Goal: Transaction & Acquisition: Book appointment/travel/reservation

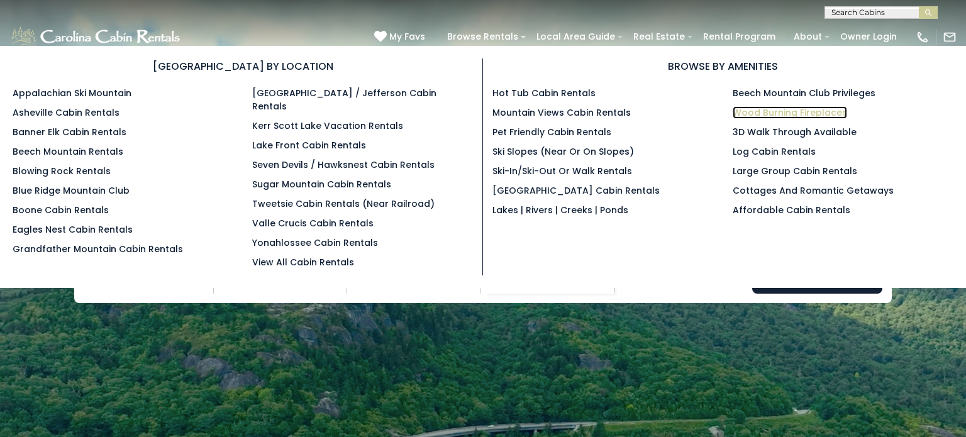
click at [812, 108] on link "Wood Burning Fireplaces" at bounding box center [790, 112] width 115 height 13
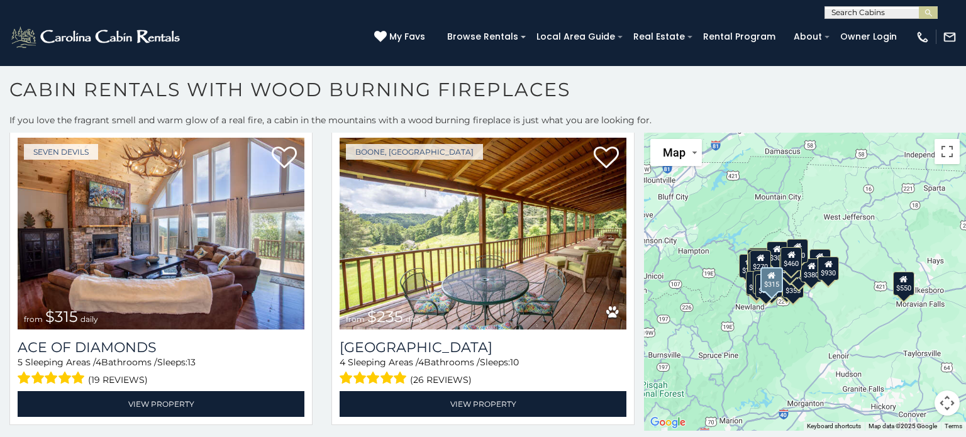
scroll to position [4080, 0]
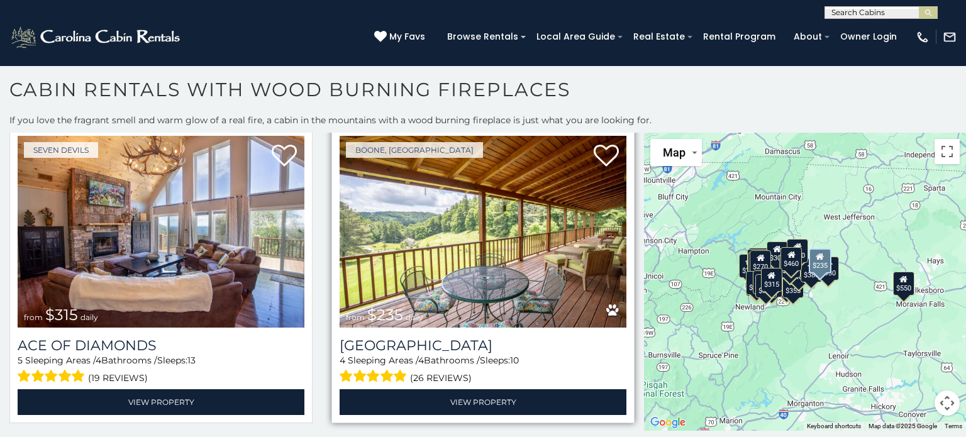
click at [361, 236] on img at bounding box center [483, 232] width 287 height 193
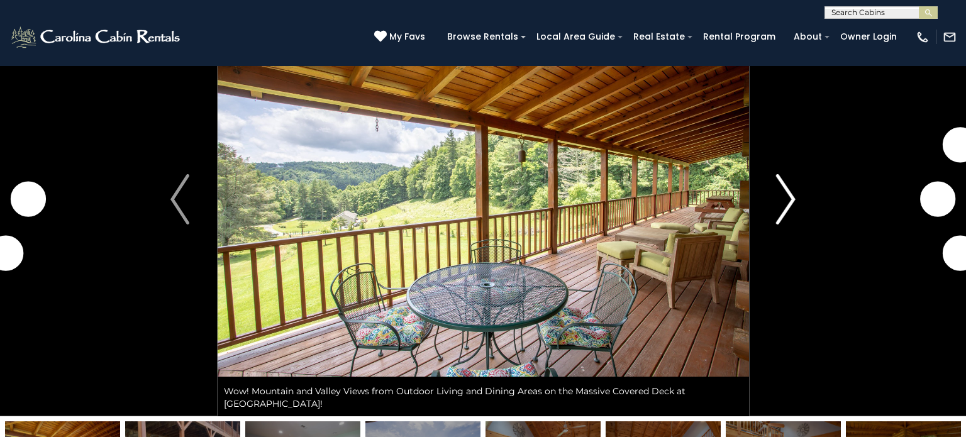
scroll to position [75, 0]
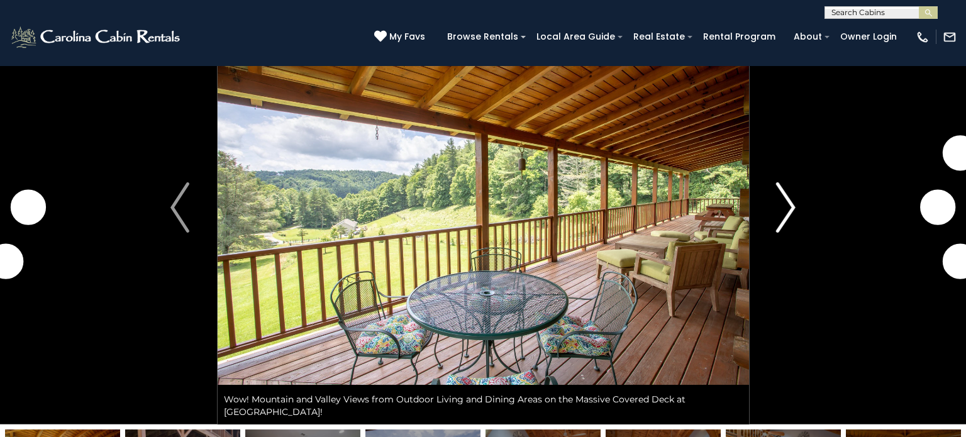
click at [792, 211] on img "Next" at bounding box center [786, 207] width 19 height 50
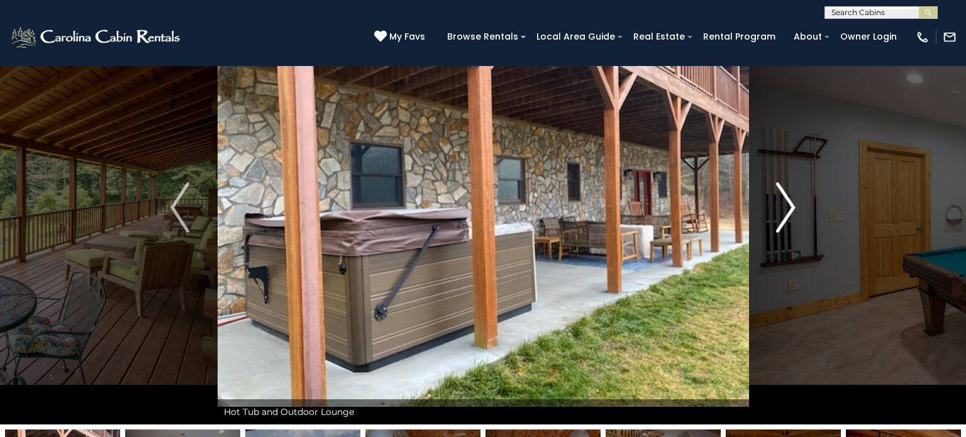
click at [792, 211] on img "Next" at bounding box center [786, 207] width 19 height 50
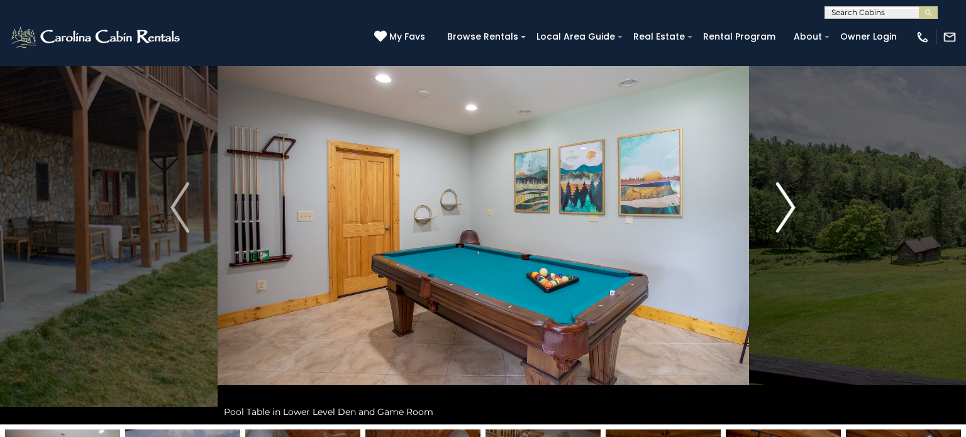
click at [792, 211] on img "Next" at bounding box center [786, 207] width 19 height 50
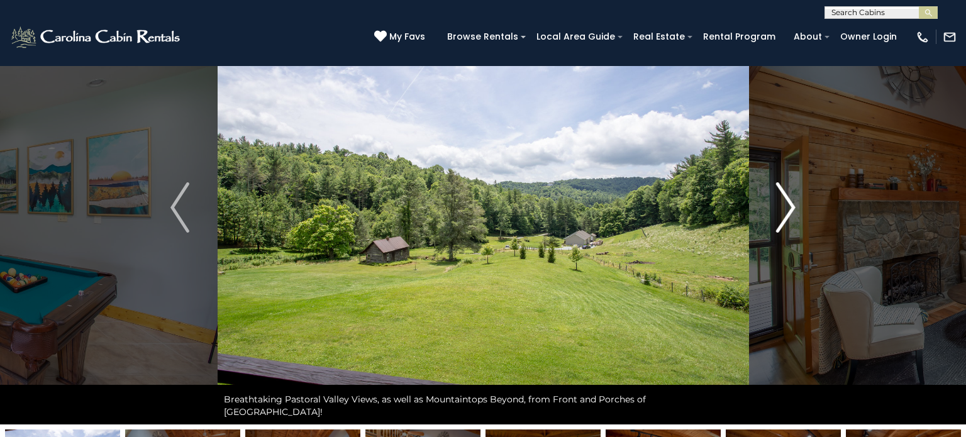
click at [792, 211] on img "Next" at bounding box center [786, 207] width 19 height 50
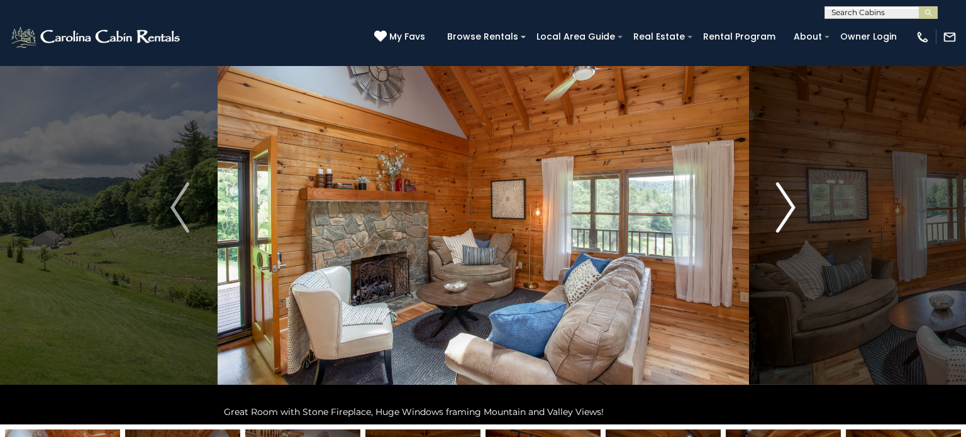
click at [792, 211] on img "Next" at bounding box center [786, 207] width 19 height 50
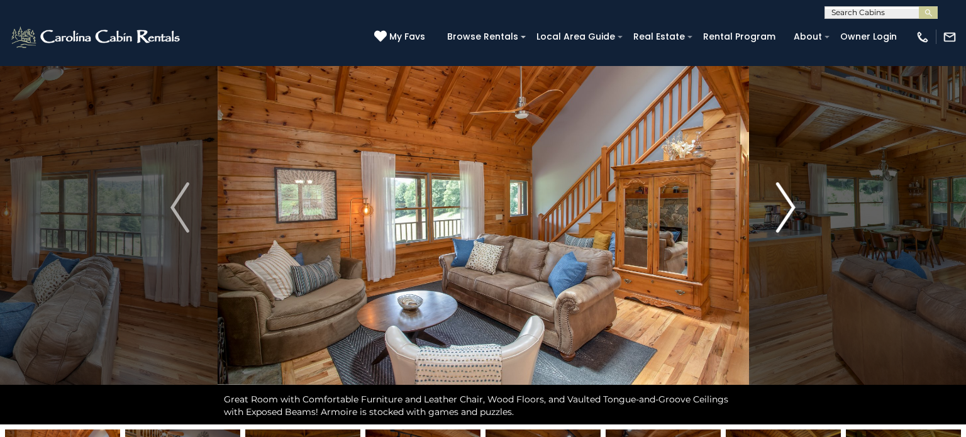
click at [792, 211] on img "Next" at bounding box center [786, 207] width 19 height 50
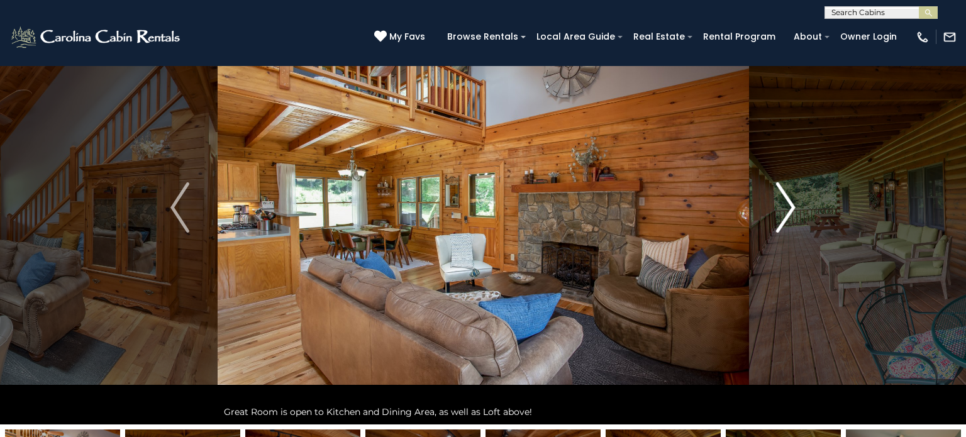
click at [792, 211] on img "Next" at bounding box center [786, 207] width 19 height 50
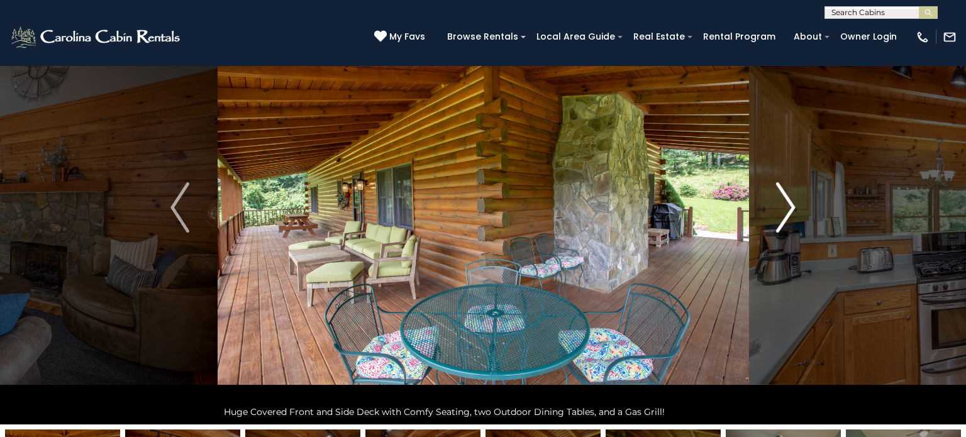
click at [792, 211] on img "Next" at bounding box center [786, 207] width 19 height 50
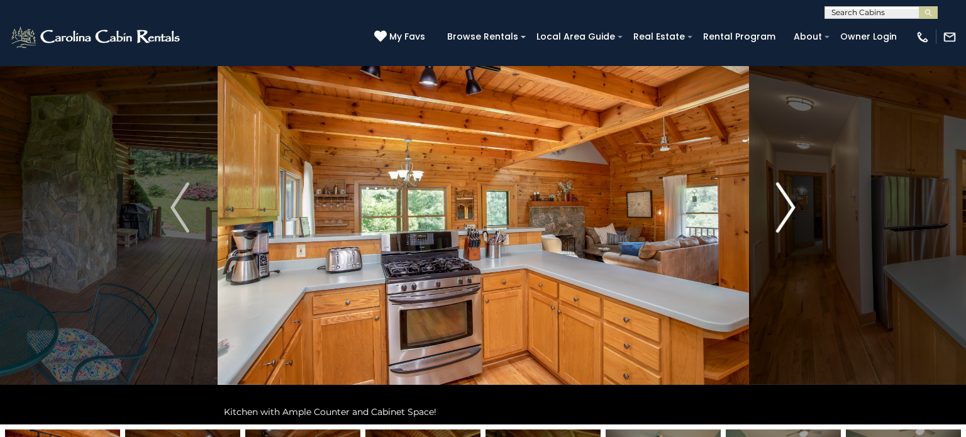
click at [792, 211] on img "Next" at bounding box center [786, 207] width 19 height 50
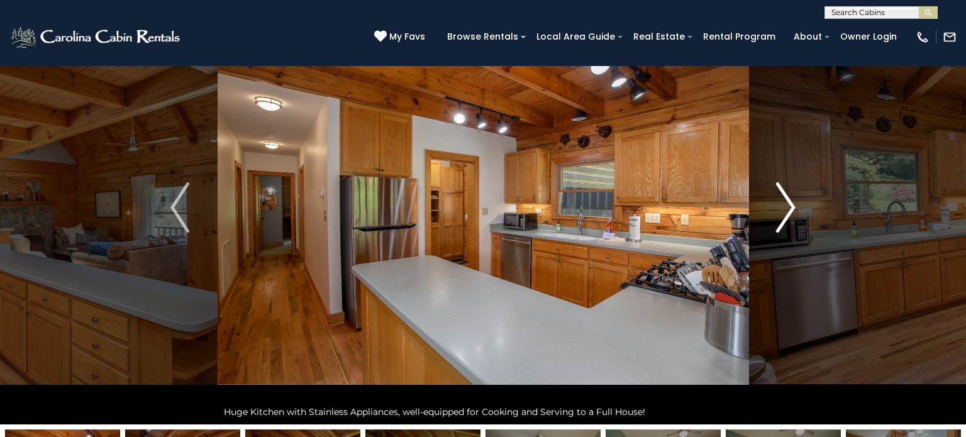
click at [792, 211] on img "Next" at bounding box center [786, 207] width 19 height 50
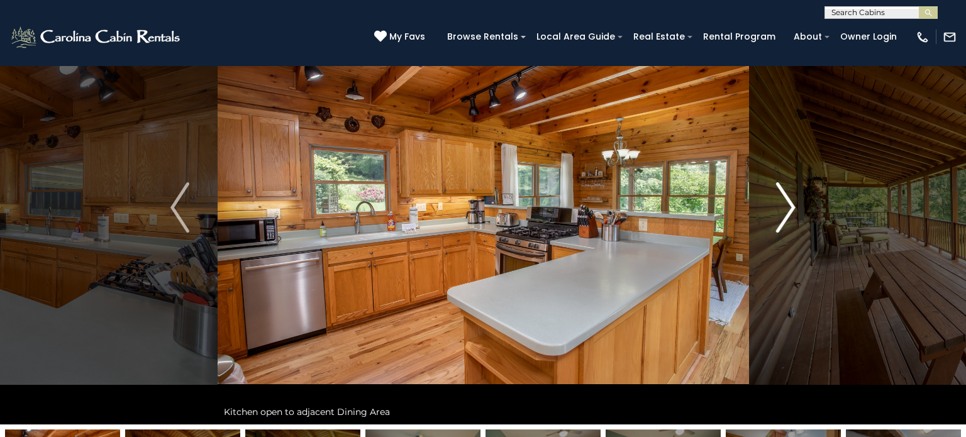
click at [792, 211] on img "Next" at bounding box center [786, 207] width 19 height 50
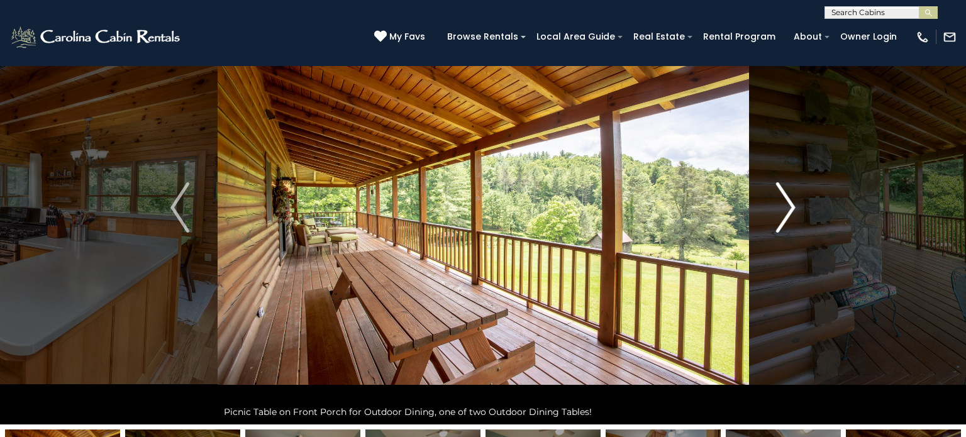
click at [792, 211] on img "Next" at bounding box center [786, 207] width 19 height 50
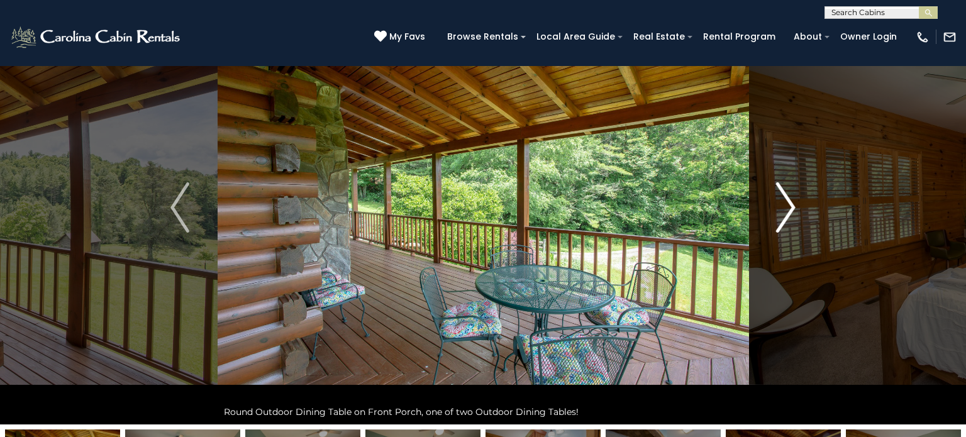
click at [792, 211] on img "Next" at bounding box center [786, 207] width 19 height 50
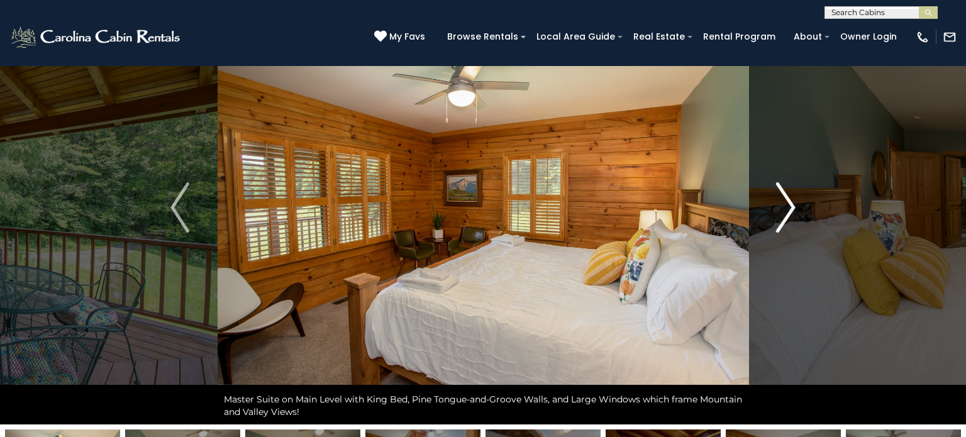
click at [792, 211] on img "Next" at bounding box center [786, 207] width 19 height 50
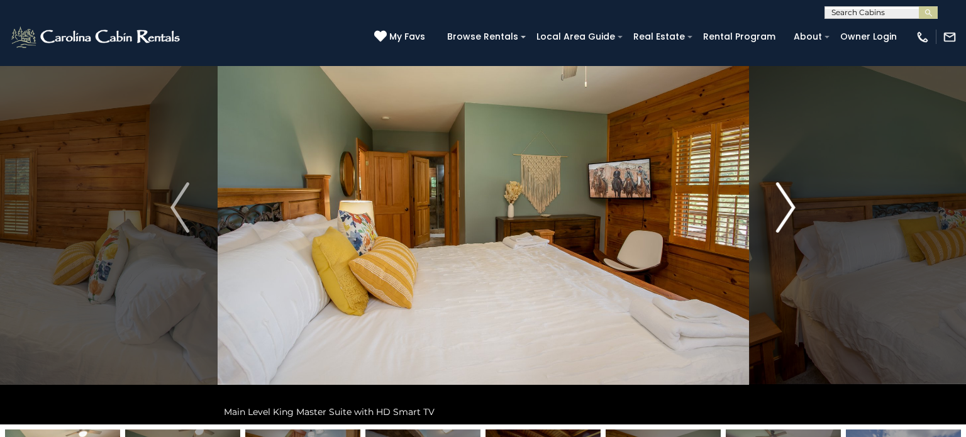
click at [792, 211] on img "Next" at bounding box center [786, 207] width 19 height 50
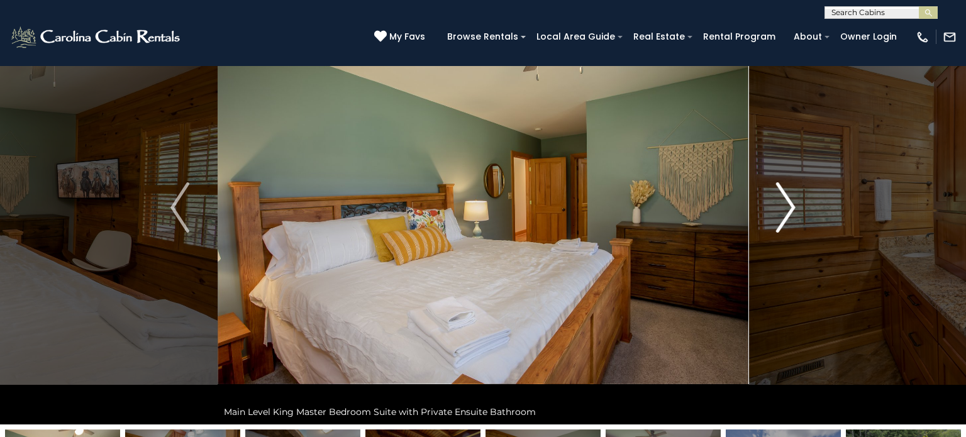
click at [792, 211] on img "Next" at bounding box center [786, 207] width 19 height 50
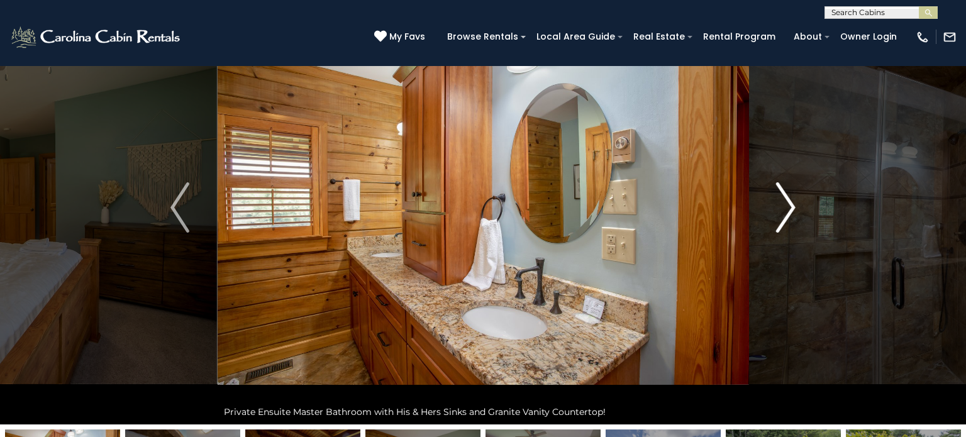
click at [792, 211] on img "Next" at bounding box center [786, 207] width 19 height 50
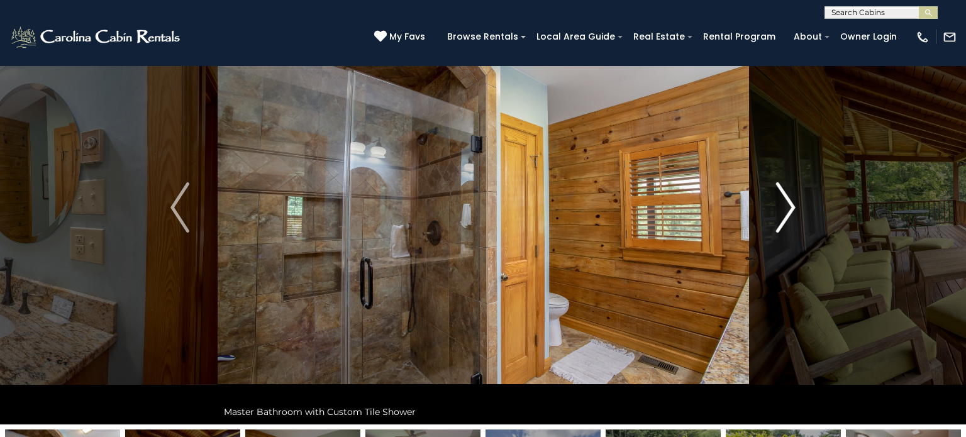
click at [792, 211] on img "Next" at bounding box center [786, 207] width 19 height 50
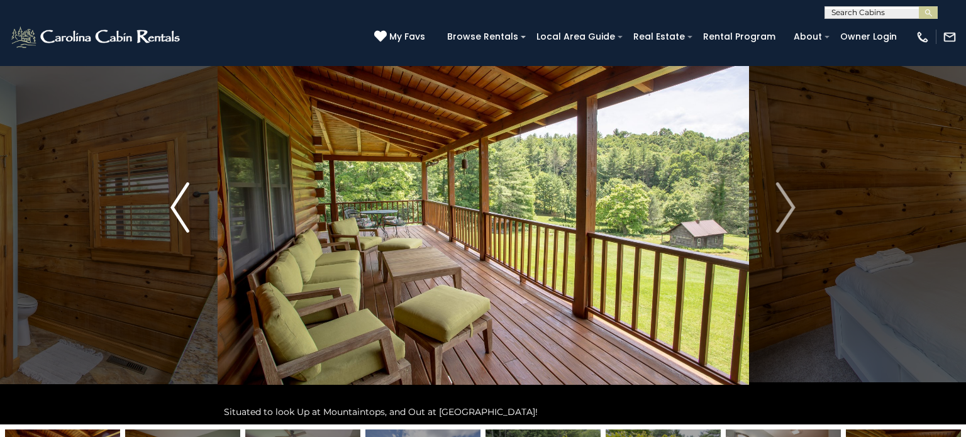
click at [173, 204] on img "Previous" at bounding box center [180, 207] width 19 height 50
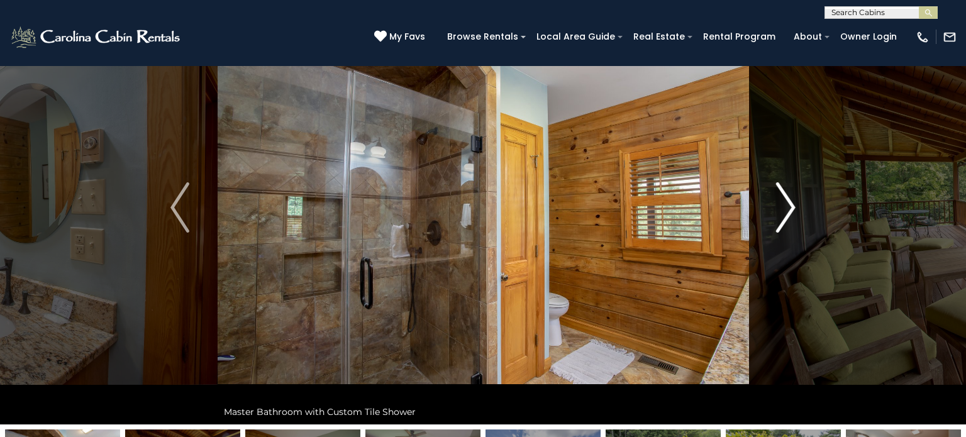
click at [793, 216] on img "Next" at bounding box center [786, 207] width 19 height 50
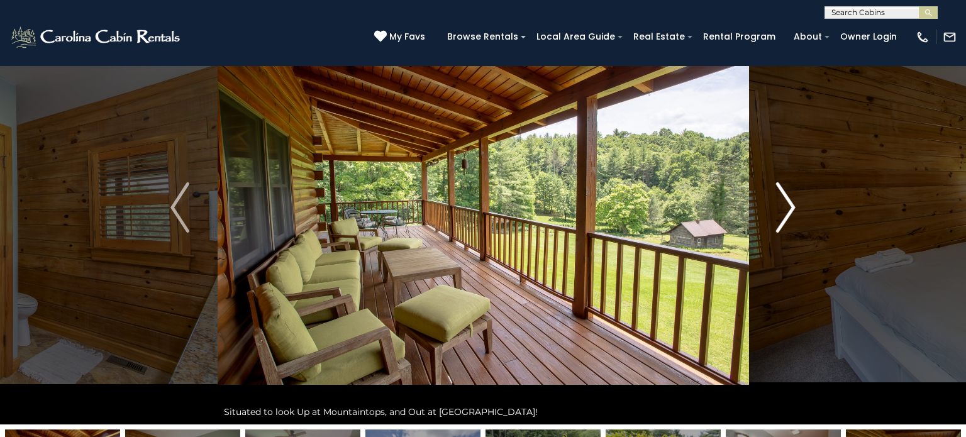
click at [793, 216] on img "Next" at bounding box center [786, 207] width 19 height 50
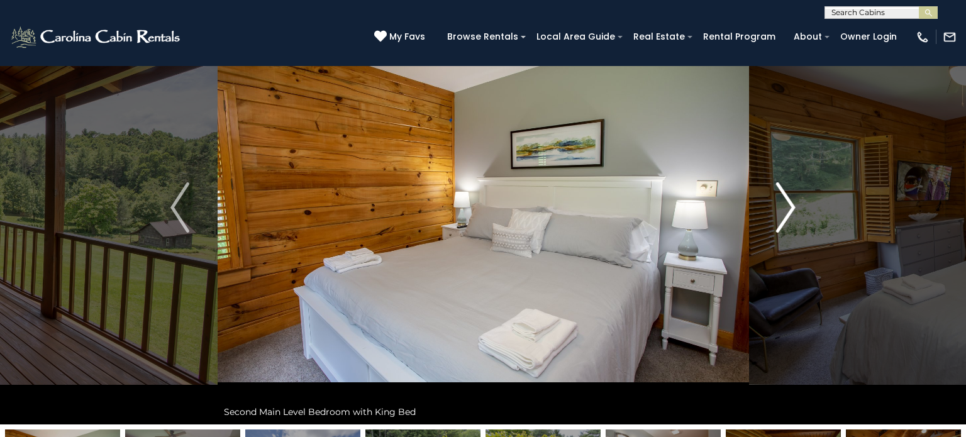
click at [782, 222] on img "Next" at bounding box center [786, 207] width 19 height 50
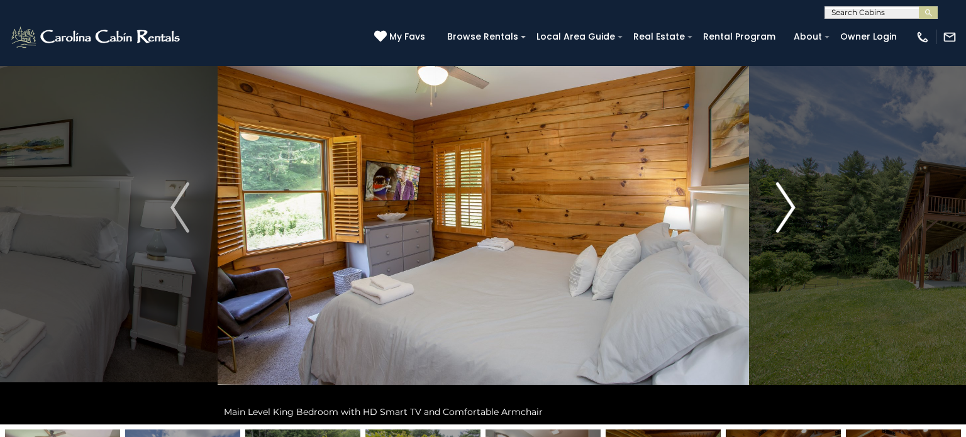
click at [782, 222] on img "Next" at bounding box center [786, 207] width 19 height 50
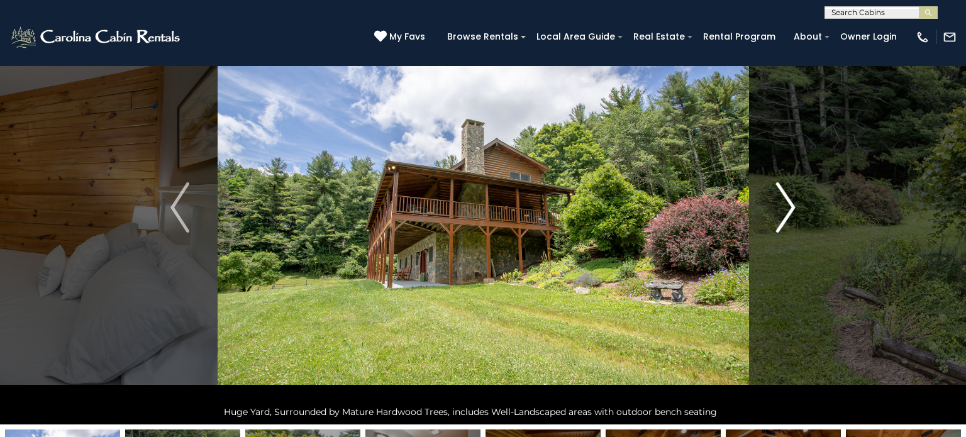
click at [782, 222] on img "Next" at bounding box center [786, 207] width 19 height 50
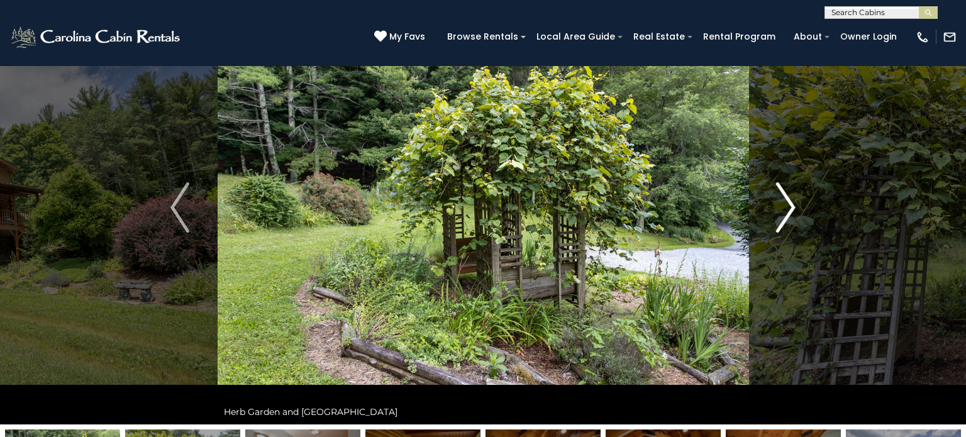
click at [782, 222] on img "Next" at bounding box center [786, 207] width 19 height 50
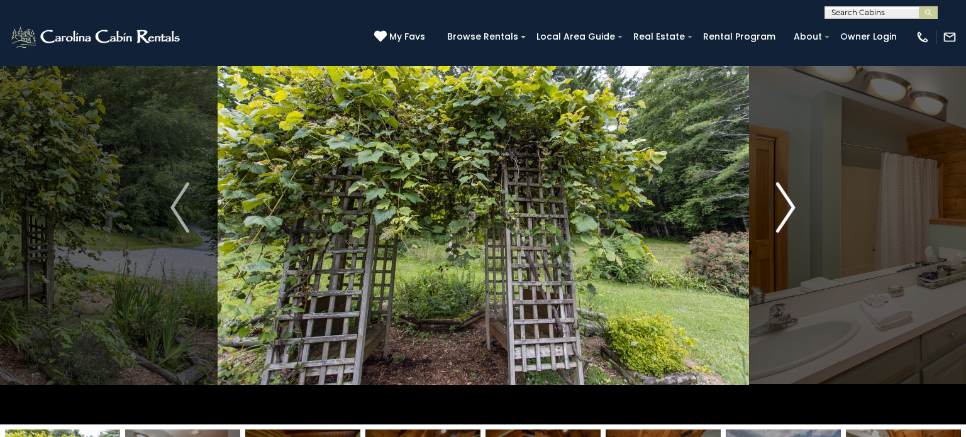
click at [782, 222] on img "Next" at bounding box center [786, 207] width 19 height 50
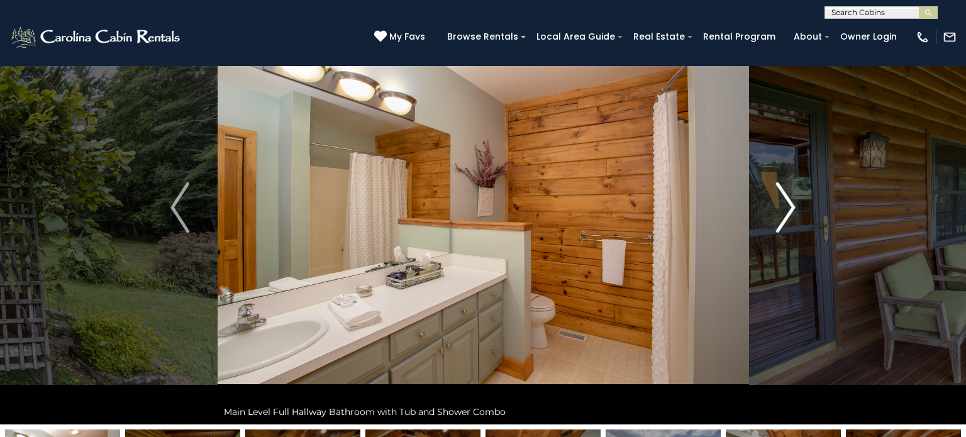
click at [782, 222] on img "Next" at bounding box center [786, 207] width 19 height 50
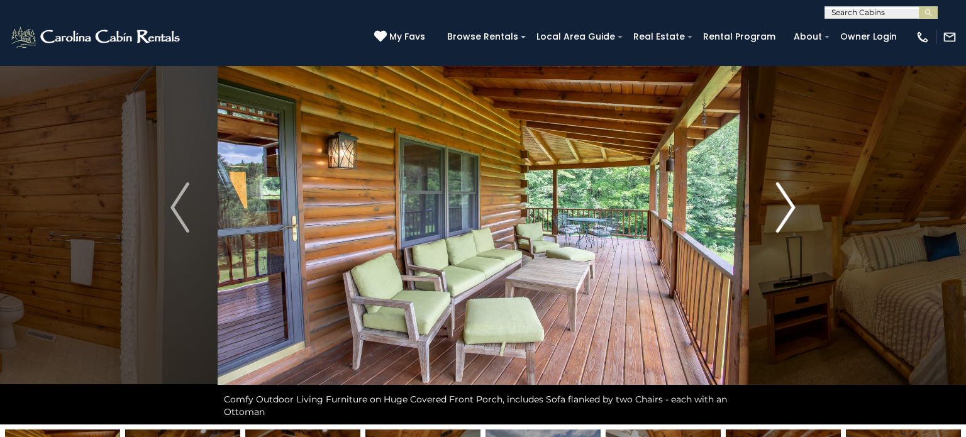
click at [782, 222] on img "Next" at bounding box center [786, 207] width 19 height 50
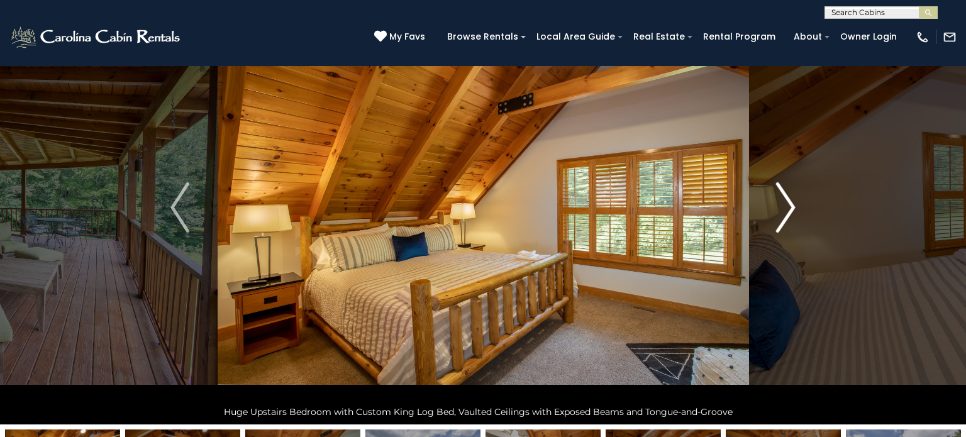
click at [782, 222] on img "Next" at bounding box center [786, 207] width 19 height 50
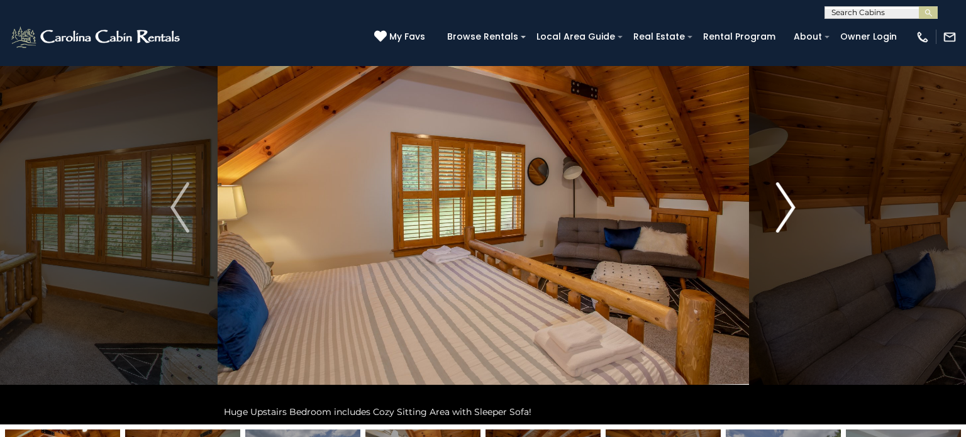
click at [782, 222] on img "Next" at bounding box center [786, 207] width 19 height 50
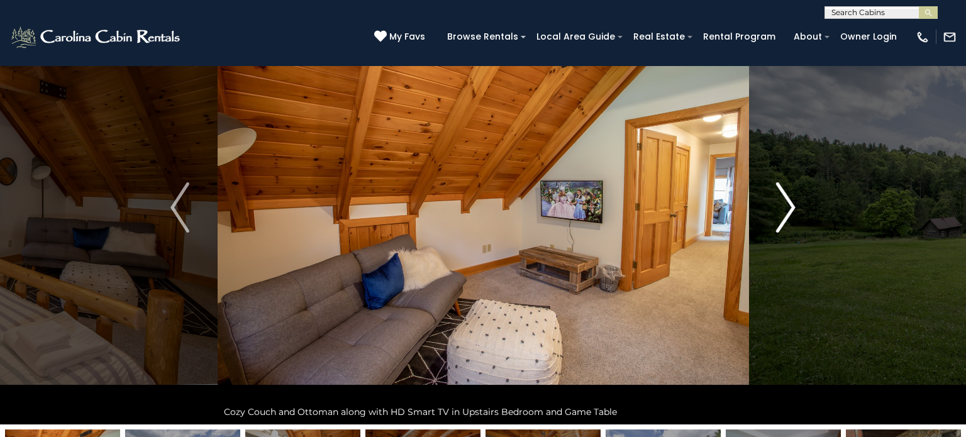
click at [782, 222] on img "Next" at bounding box center [786, 207] width 19 height 50
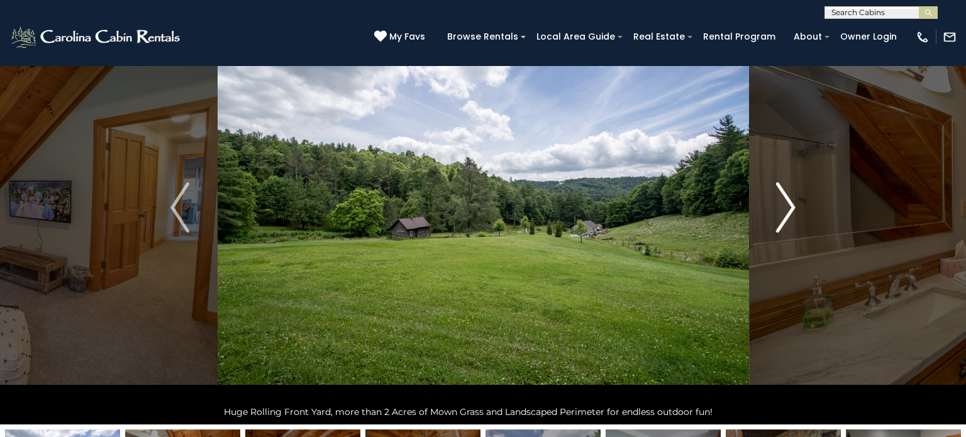
click at [782, 222] on img "Next" at bounding box center [786, 207] width 19 height 50
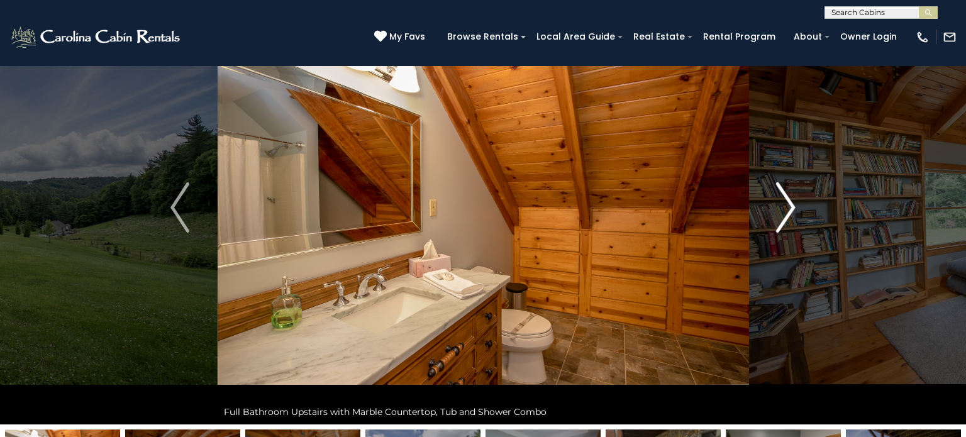
click at [782, 222] on img "Next" at bounding box center [786, 207] width 19 height 50
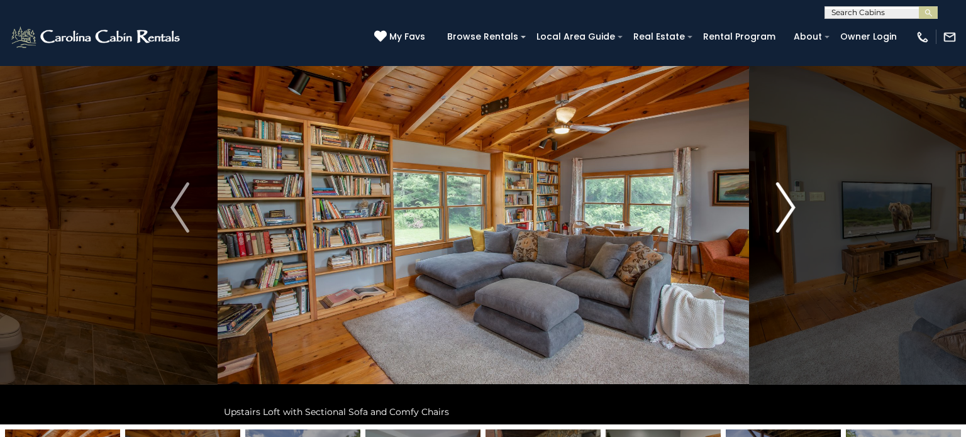
click at [782, 222] on img "Next" at bounding box center [786, 207] width 19 height 50
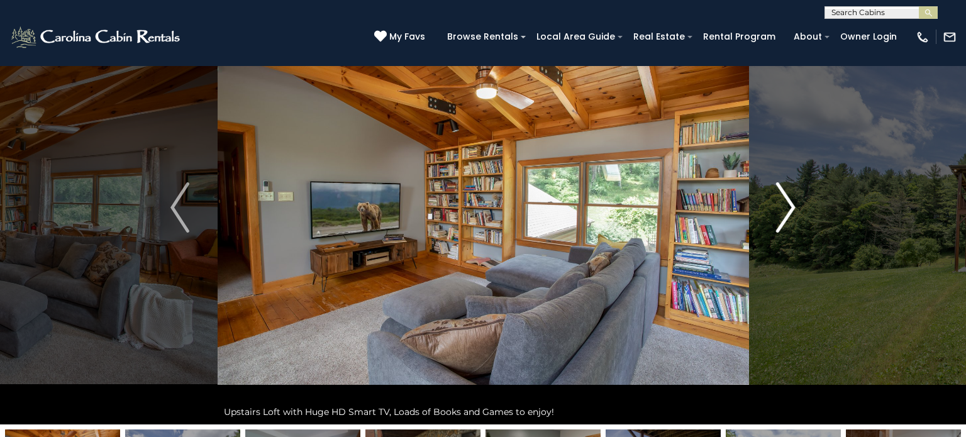
click at [782, 222] on img "Next" at bounding box center [786, 207] width 19 height 50
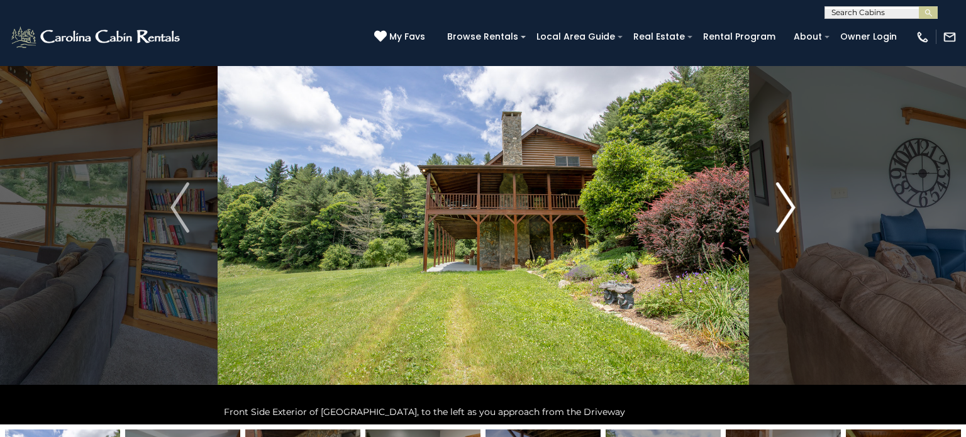
click at [782, 222] on img "Next" at bounding box center [786, 207] width 19 height 50
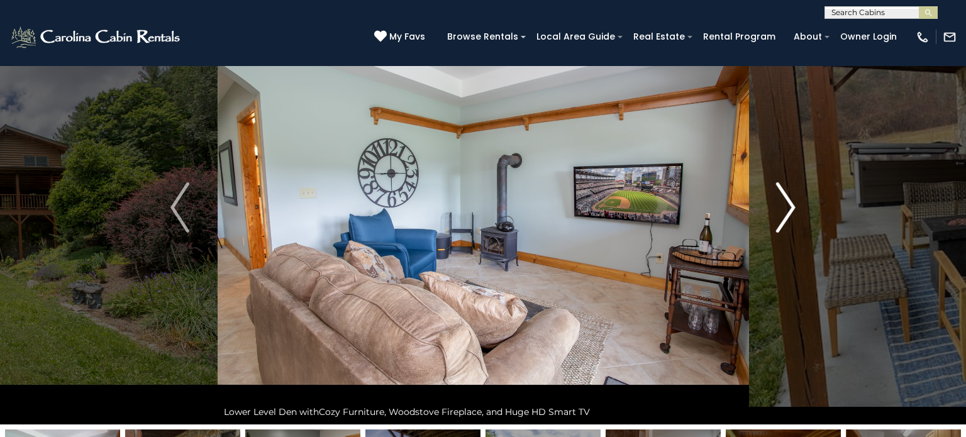
click at [782, 222] on img "Next" at bounding box center [786, 207] width 19 height 50
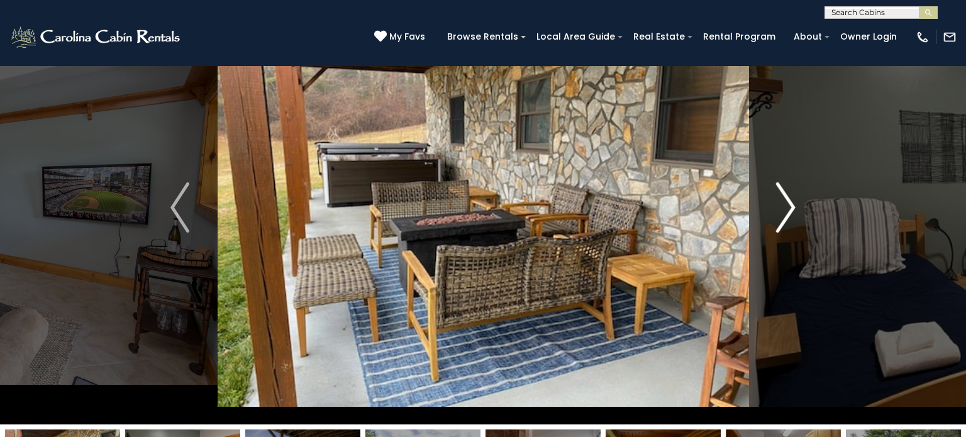
click at [782, 222] on img "Next" at bounding box center [786, 207] width 19 height 50
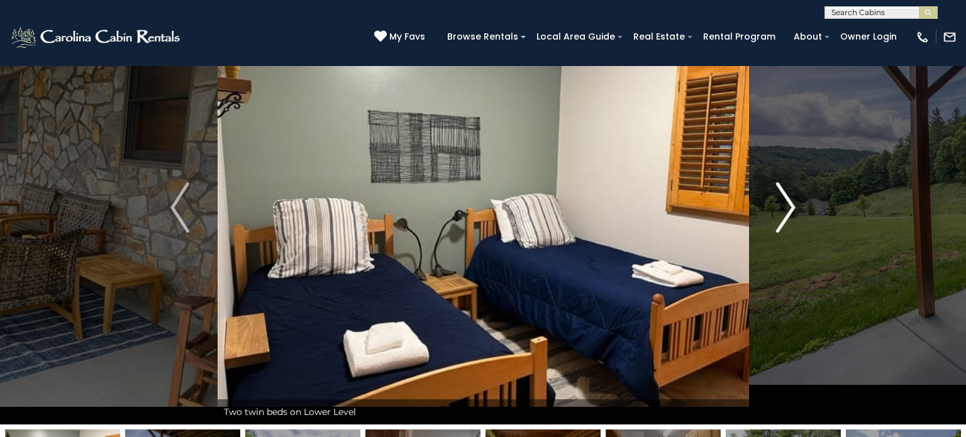
click at [782, 222] on img "Next" at bounding box center [786, 207] width 19 height 50
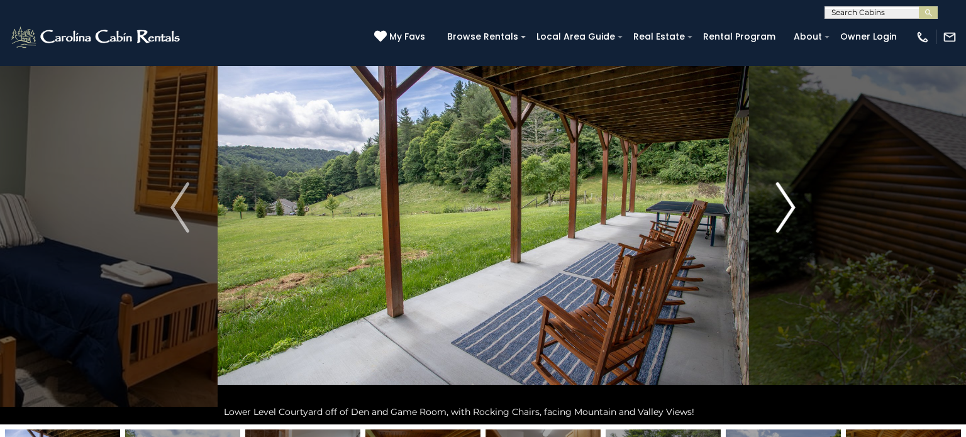
click at [782, 222] on img "Next" at bounding box center [786, 207] width 19 height 50
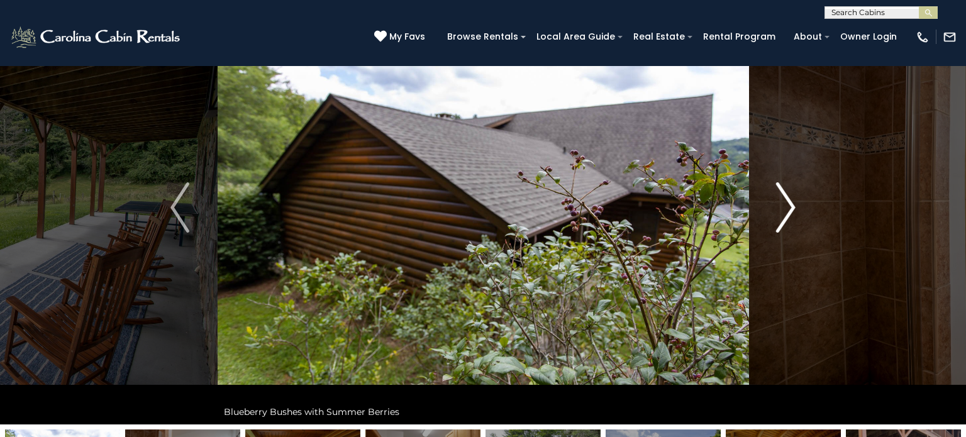
click at [782, 222] on img "Next" at bounding box center [786, 207] width 19 height 50
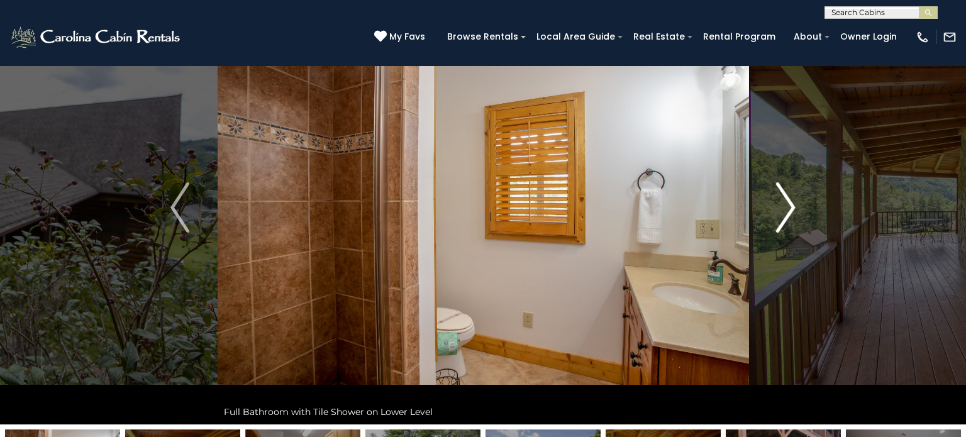
click at [782, 222] on img "Next" at bounding box center [786, 207] width 19 height 50
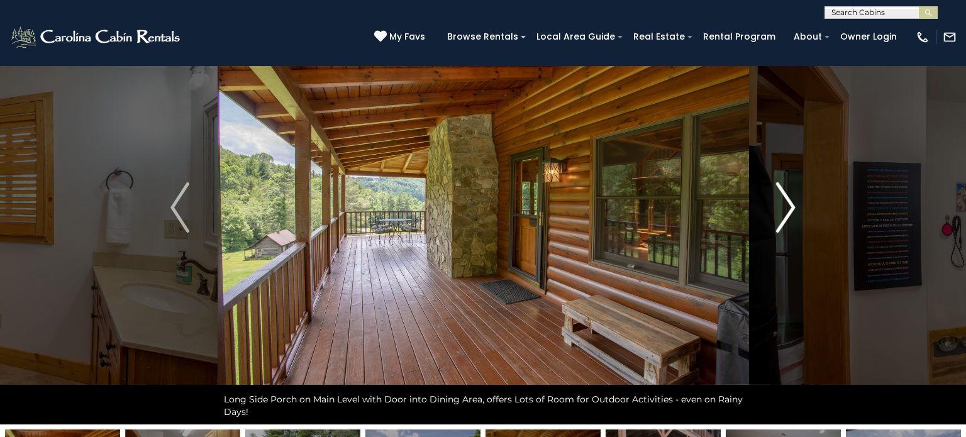
click at [782, 222] on img "Next" at bounding box center [786, 207] width 19 height 50
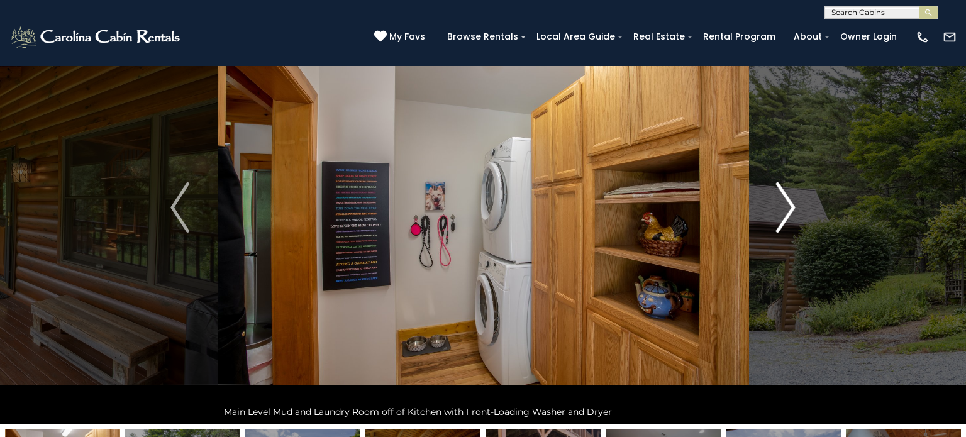
click at [782, 222] on img "Next" at bounding box center [786, 207] width 19 height 50
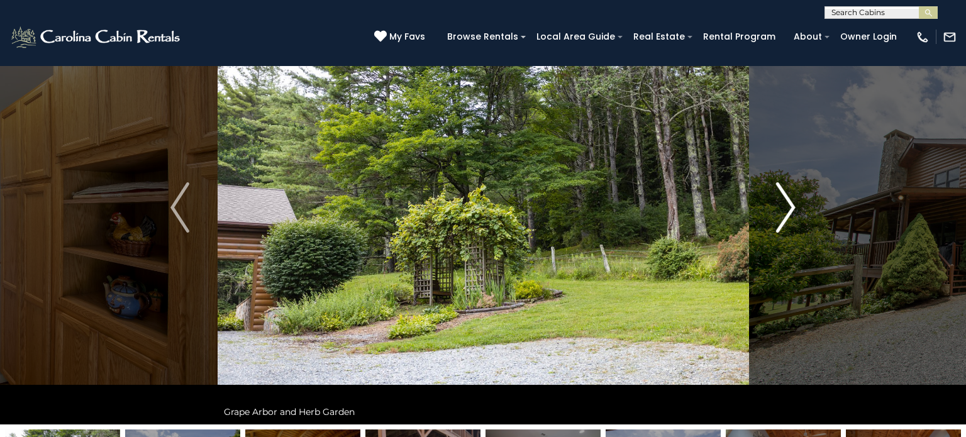
click at [782, 222] on img "Next" at bounding box center [786, 207] width 19 height 50
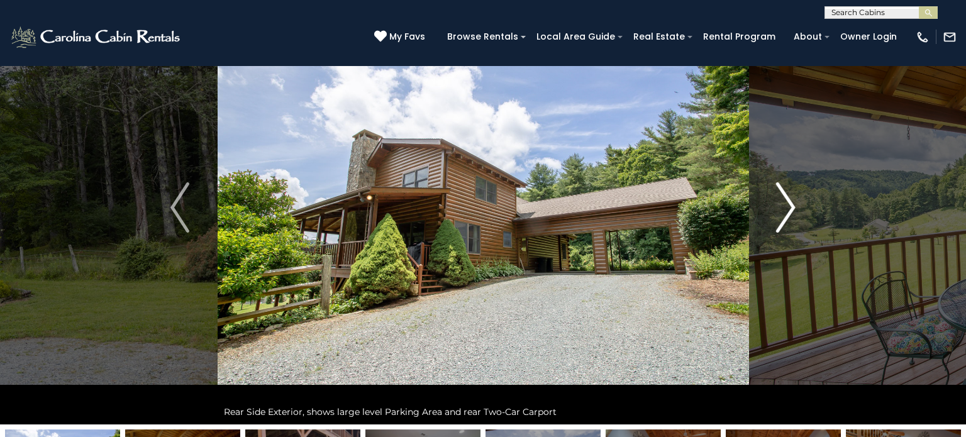
click at [782, 222] on img "Next" at bounding box center [786, 207] width 19 height 50
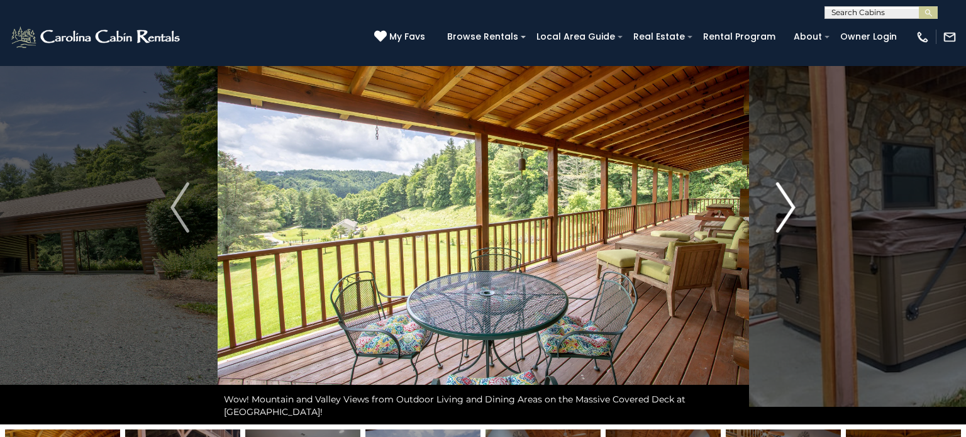
click at [782, 222] on img "Next" at bounding box center [786, 207] width 19 height 50
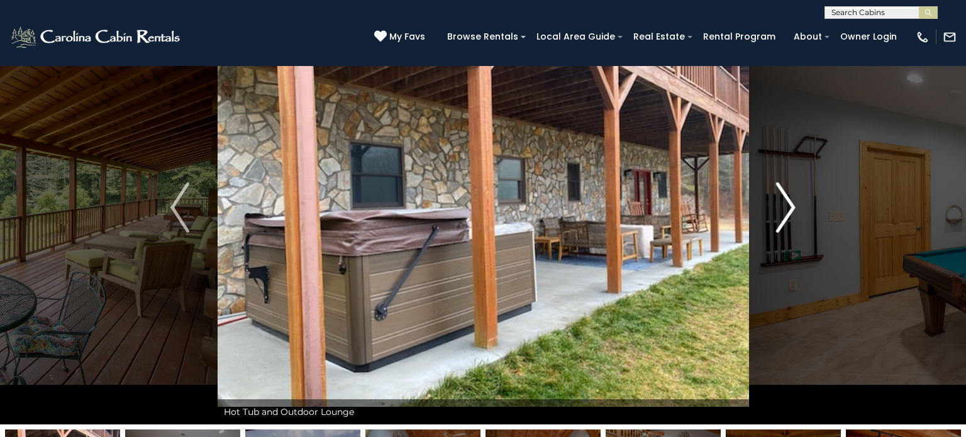
click at [782, 222] on img "Next" at bounding box center [786, 207] width 19 height 50
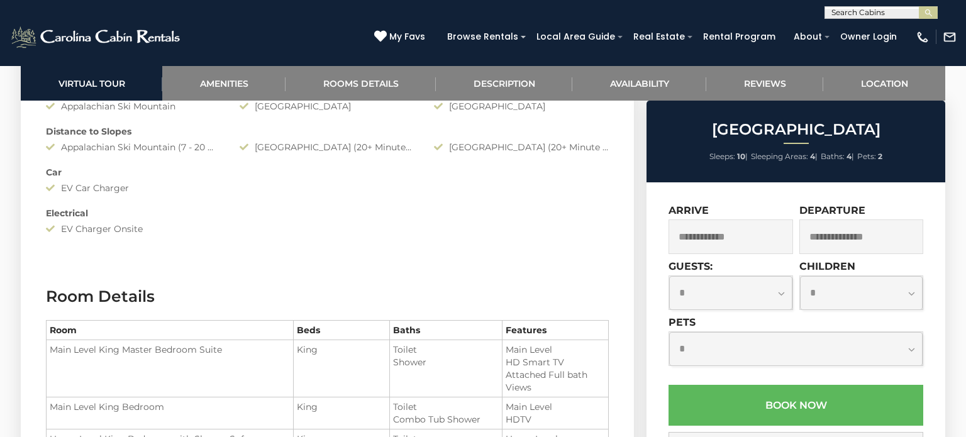
scroll to position [1376, 0]
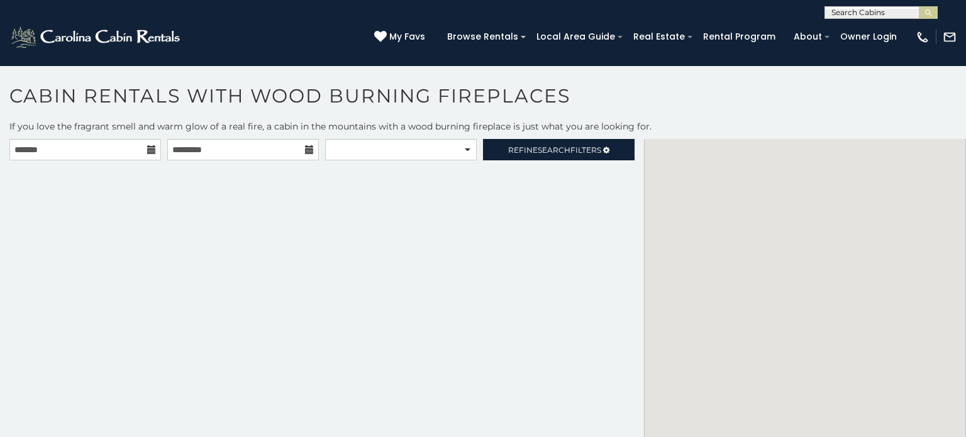
scroll to position [6, 0]
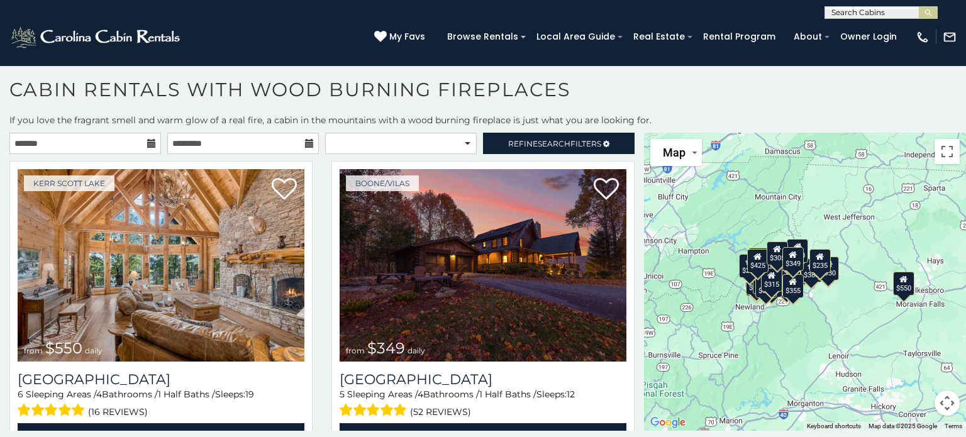
click at [663, 394] on div "$550 $349 $375 $480 $400 $451 $460 $395 $400 $355 $650 $380 $545 $930 $330 $320…" at bounding box center [805, 282] width 322 height 298
click at [666, 391] on div "$550 $349 $375 $480 $400 $451 $460 $395 $400 $355 $650 $380 $545 $930 $330 $320…" at bounding box center [805, 282] width 322 height 298
click at [669, 389] on div "$550 $349 $375 $480 $400 $451 $460 $395 $400 $355 $650 $380 $545 $930 $330 $320…" at bounding box center [805, 282] width 322 height 298
click at [747, 339] on div "$550 $349 $375 $480 $400 $451 $460 $395 $400 $355 $650 $380 $545 $930 $330 $320…" at bounding box center [805, 282] width 322 height 298
click at [948, 400] on button "Map camera controls" at bounding box center [947, 403] width 25 height 25
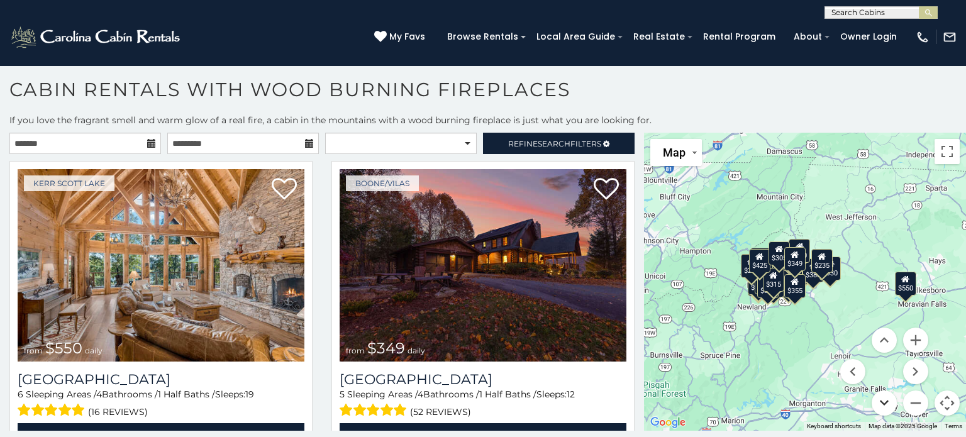
click at [886, 400] on button "Move down" at bounding box center [884, 403] width 25 height 25
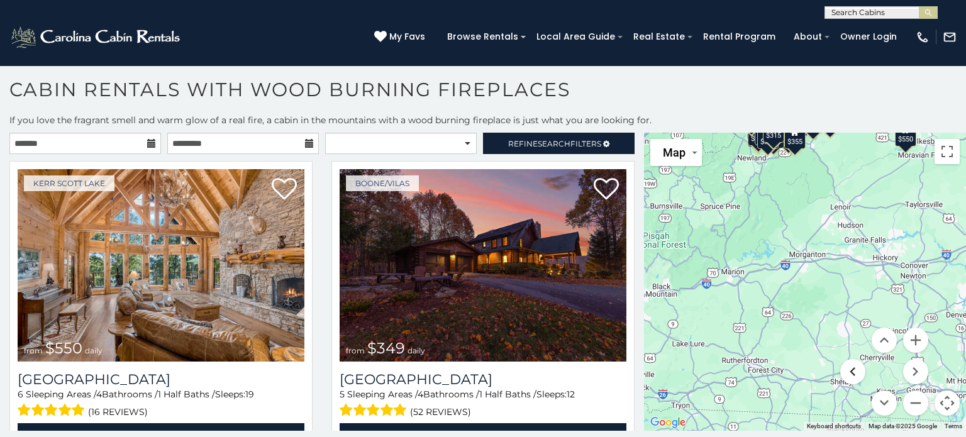
click at [850, 371] on button "Move left" at bounding box center [853, 371] width 25 height 25
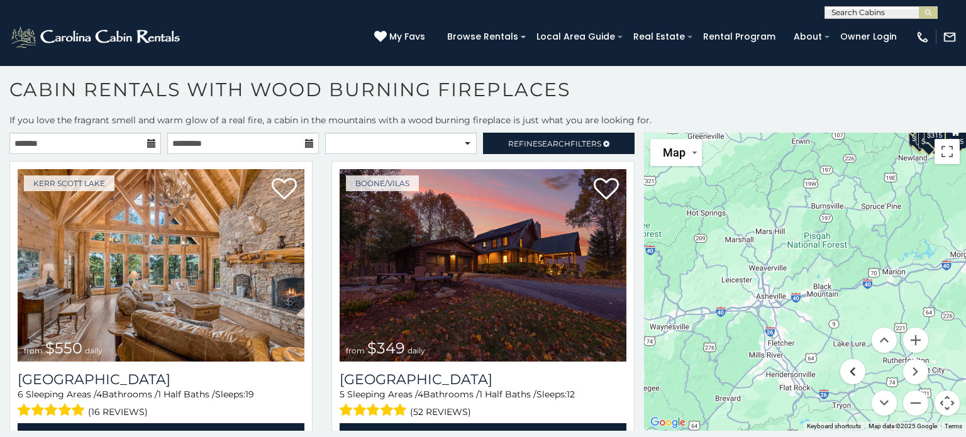
click at [850, 371] on button "Move left" at bounding box center [853, 371] width 25 height 25
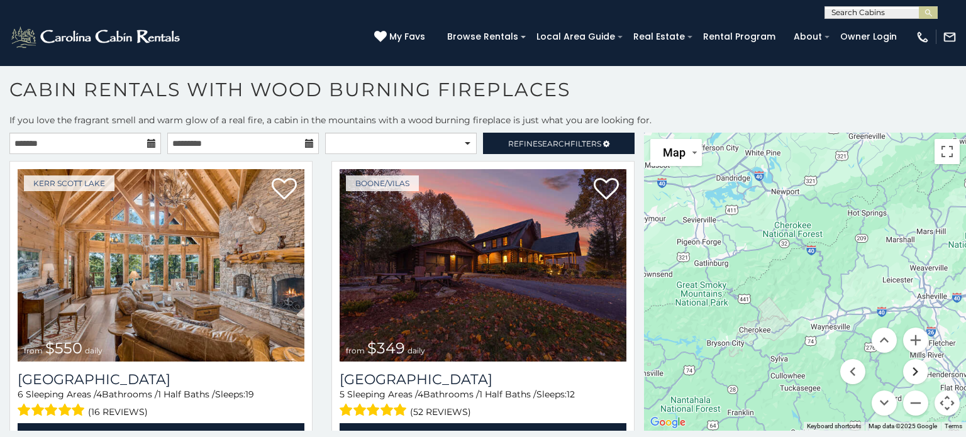
click at [918, 367] on button "Move right" at bounding box center [916, 371] width 25 height 25
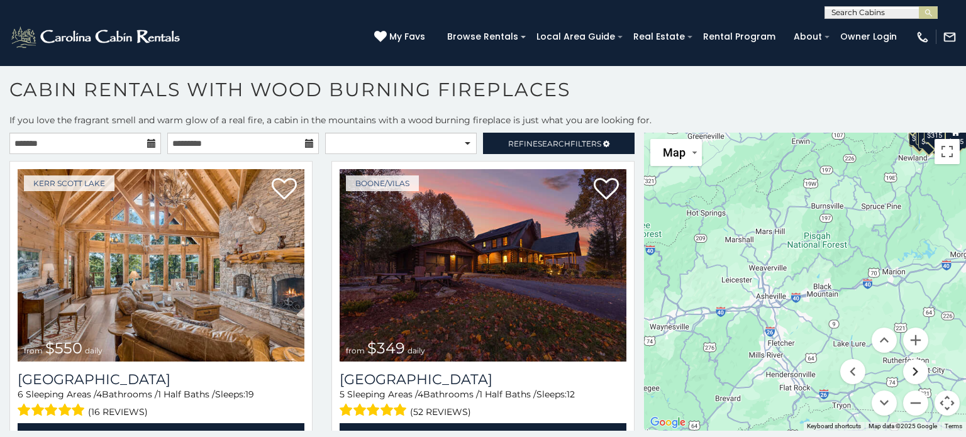
click at [915, 368] on button "Move right" at bounding box center [916, 371] width 25 height 25
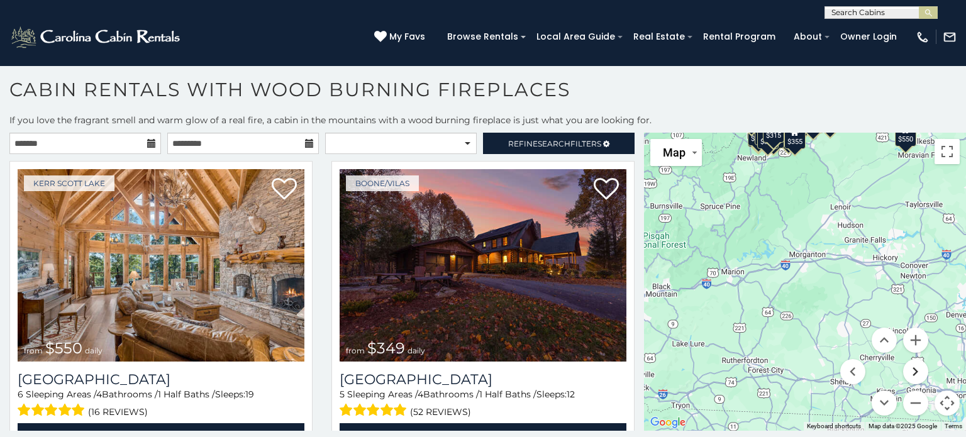
click at [914, 369] on button "Move right" at bounding box center [916, 371] width 25 height 25
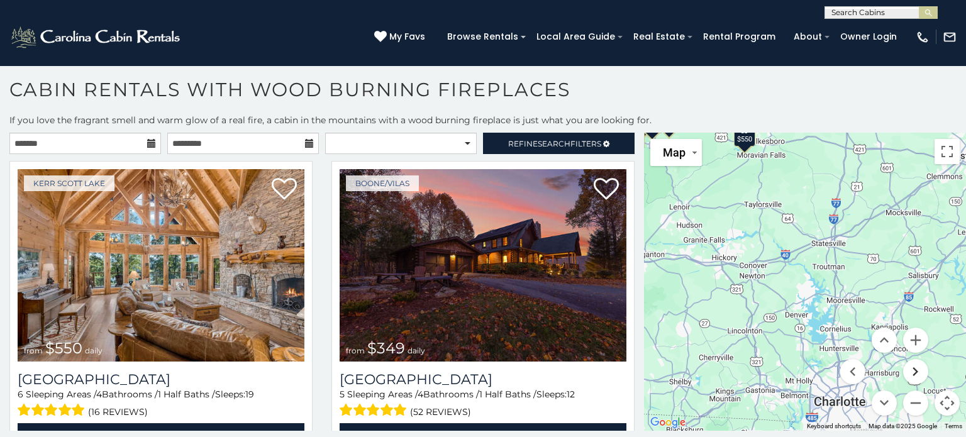
click at [914, 369] on button "Move right" at bounding box center [916, 371] width 25 height 25
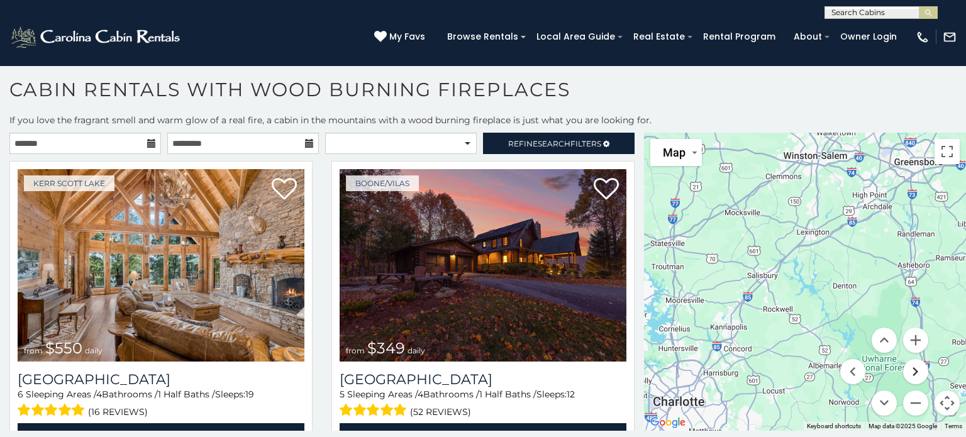
click at [914, 369] on button "Move right" at bounding box center [916, 371] width 25 height 25
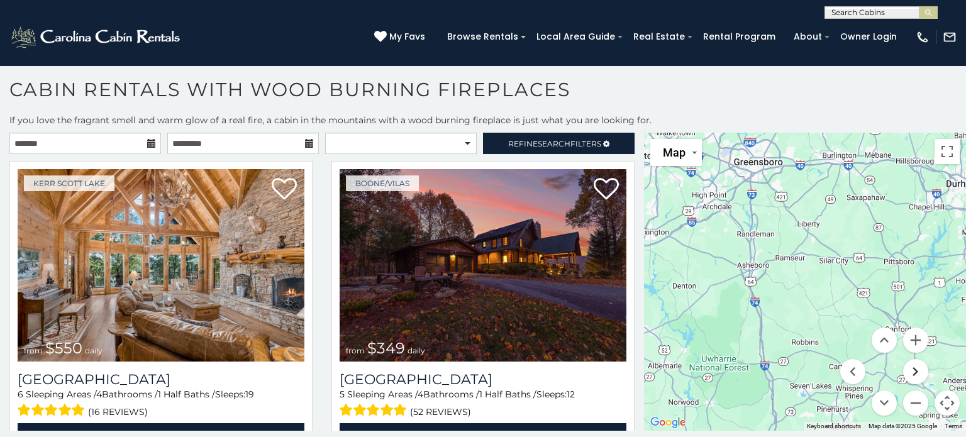
click at [914, 369] on button "Move right" at bounding box center [916, 371] width 25 height 25
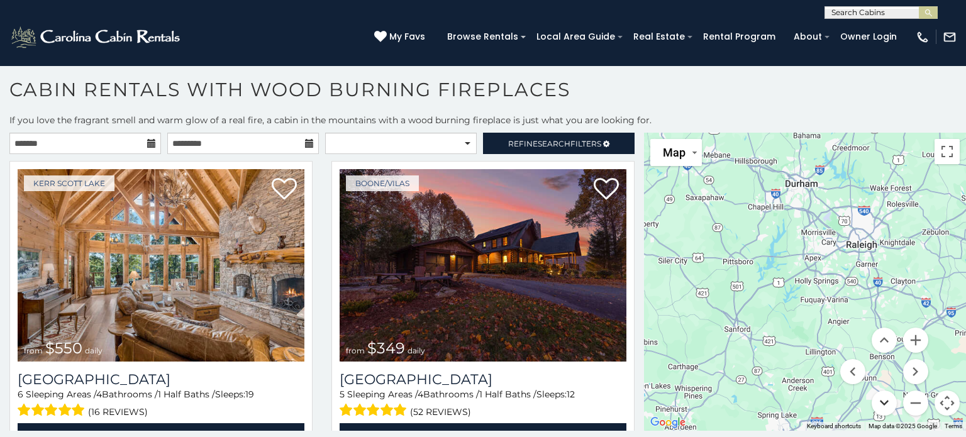
click at [885, 394] on button "Move down" at bounding box center [884, 403] width 25 height 25
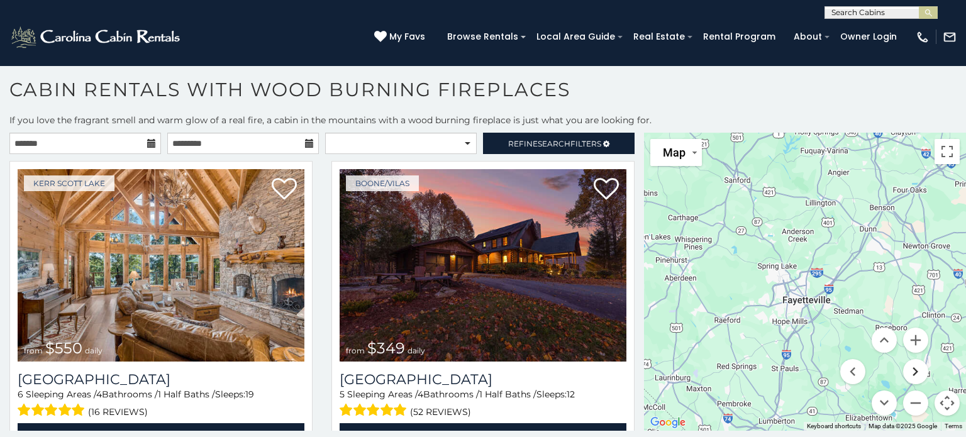
click at [919, 371] on button "Move right" at bounding box center [916, 371] width 25 height 25
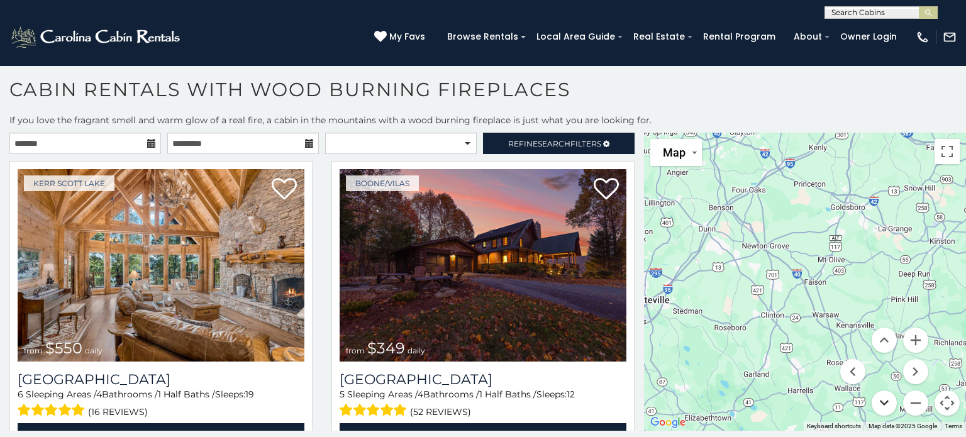
click at [881, 401] on button "Move down" at bounding box center [884, 403] width 25 height 25
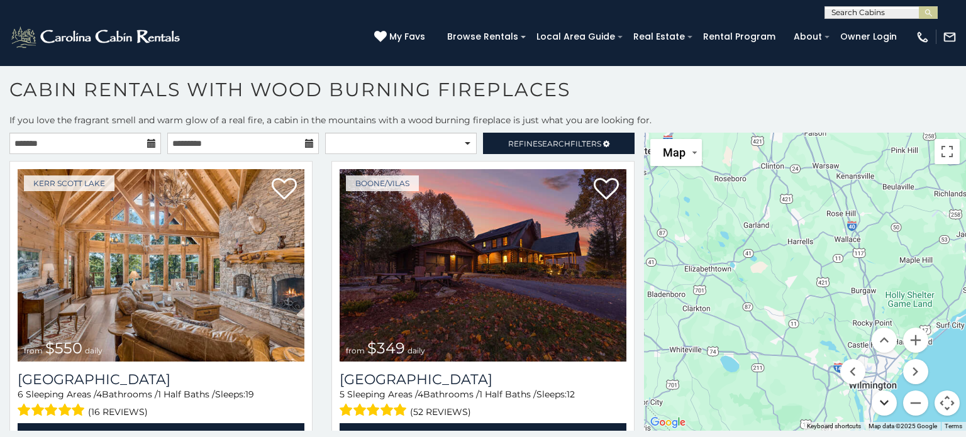
click at [882, 397] on button "Move down" at bounding box center [884, 403] width 25 height 25
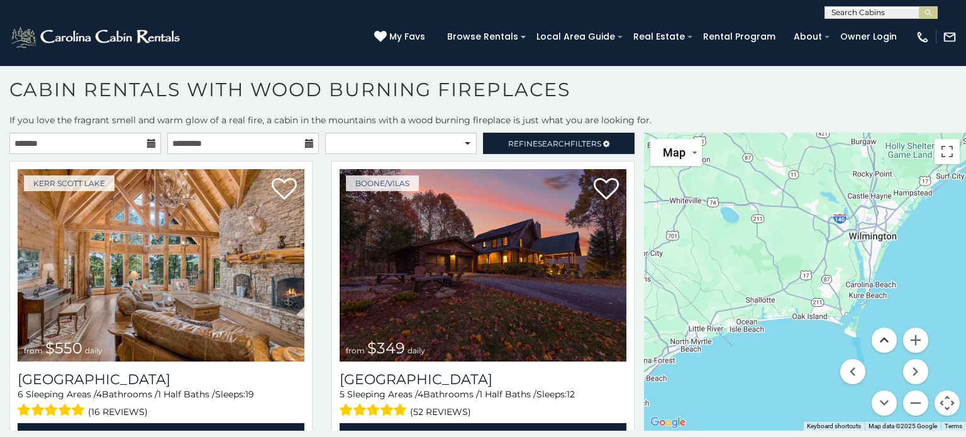
click at [886, 337] on button "Move up" at bounding box center [884, 340] width 25 height 25
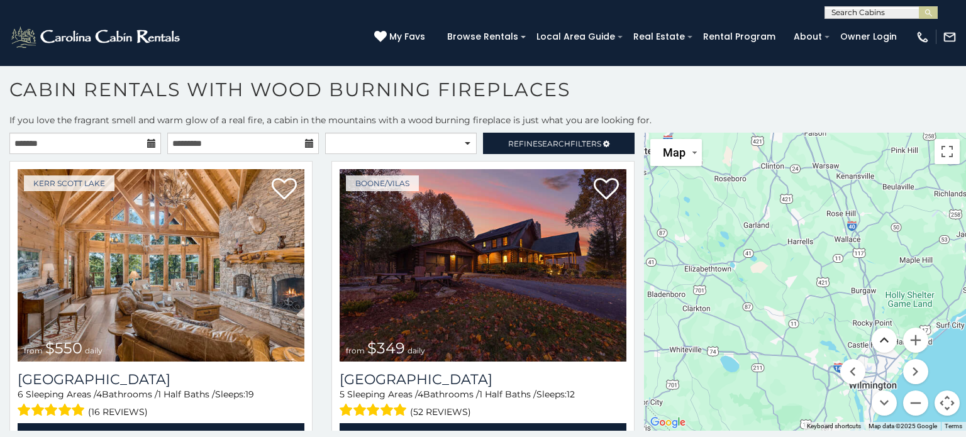
click at [886, 343] on button "Move up" at bounding box center [884, 340] width 25 height 25
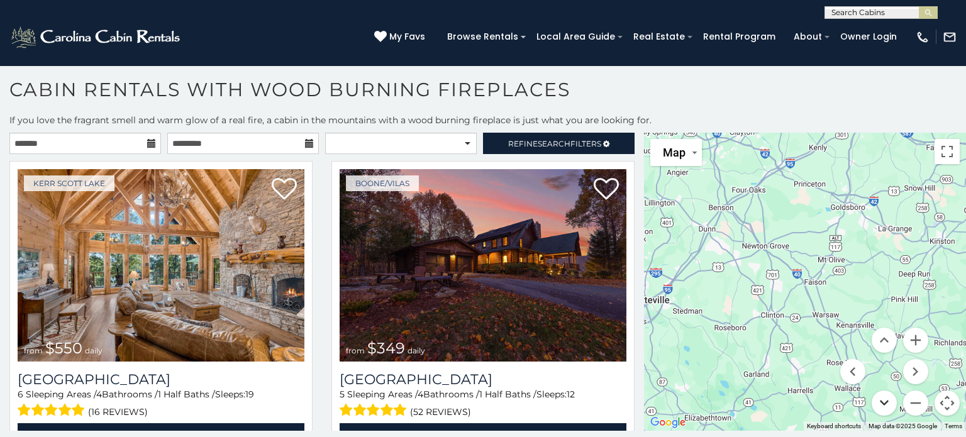
click at [887, 400] on button "Move down" at bounding box center [884, 403] width 25 height 25
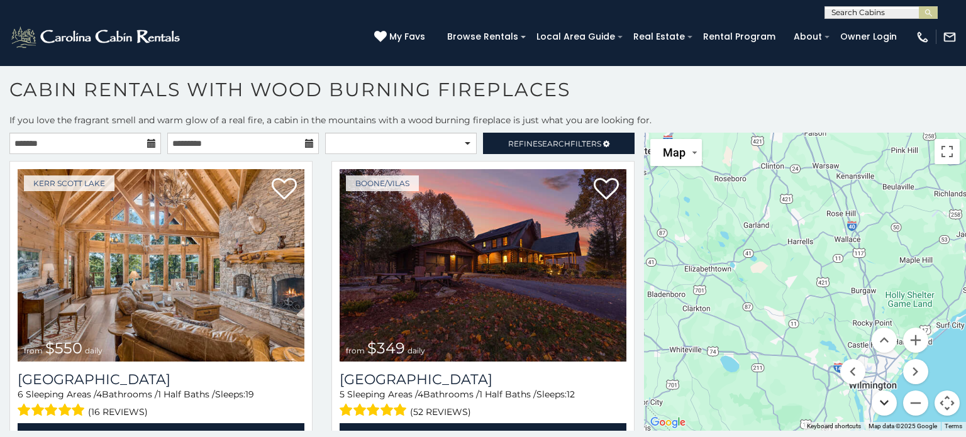
click at [887, 398] on button "Move down" at bounding box center [884, 403] width 25 height 25
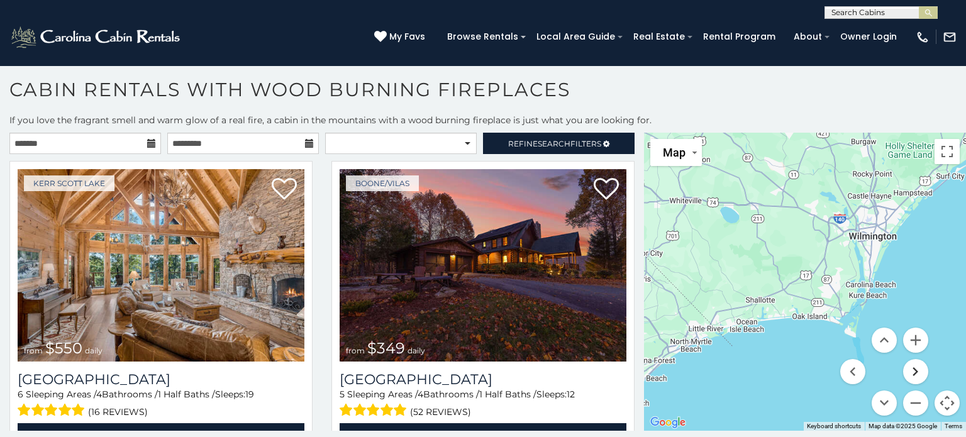
click at [914, 371] on button "Move right" at bounding box center [916, 371] width 25 height 25
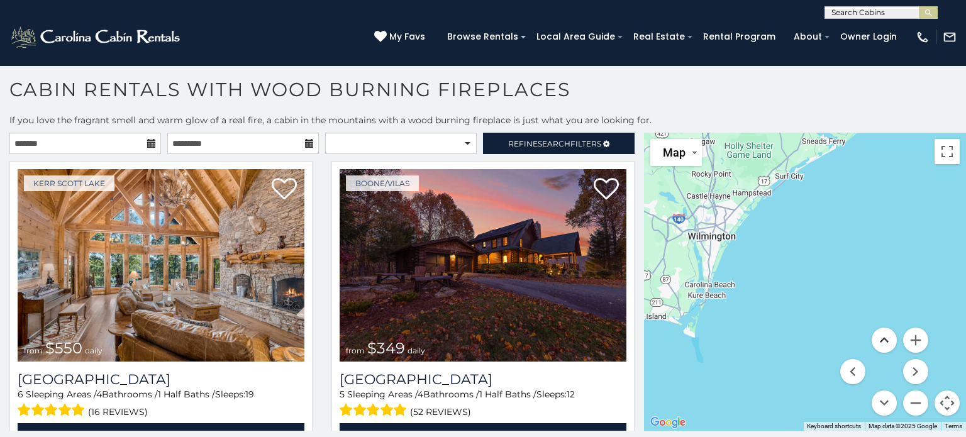
click at [883, 340] on button "Move up" at bounding box center [884, 340] width 25 height 25
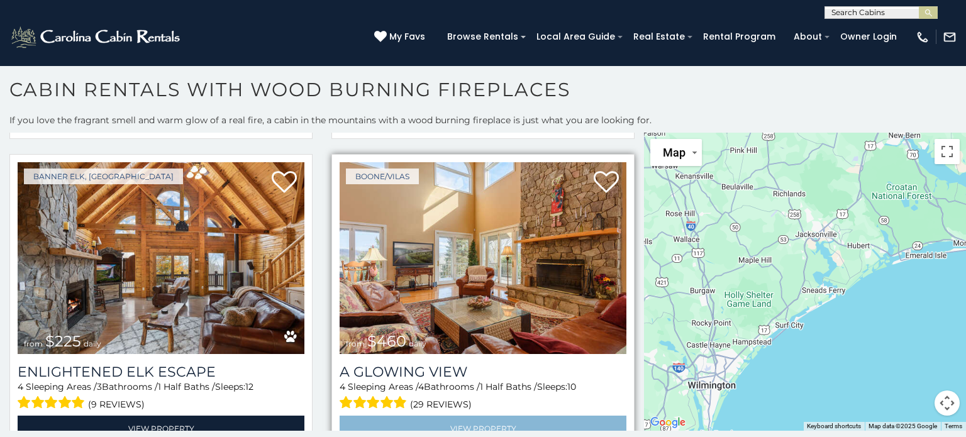
scroll to position [3128, 0]
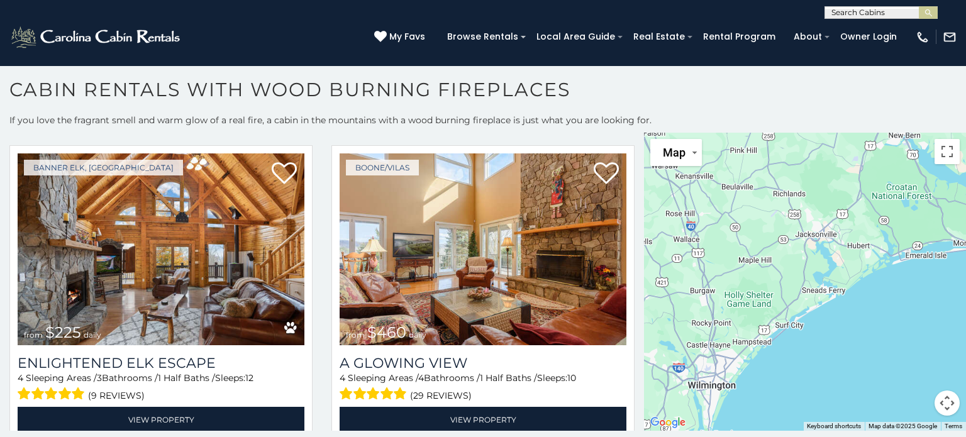
click at [947, 405] on button "Map camera controls" at bounding box center [947, 403] width 25 height 25
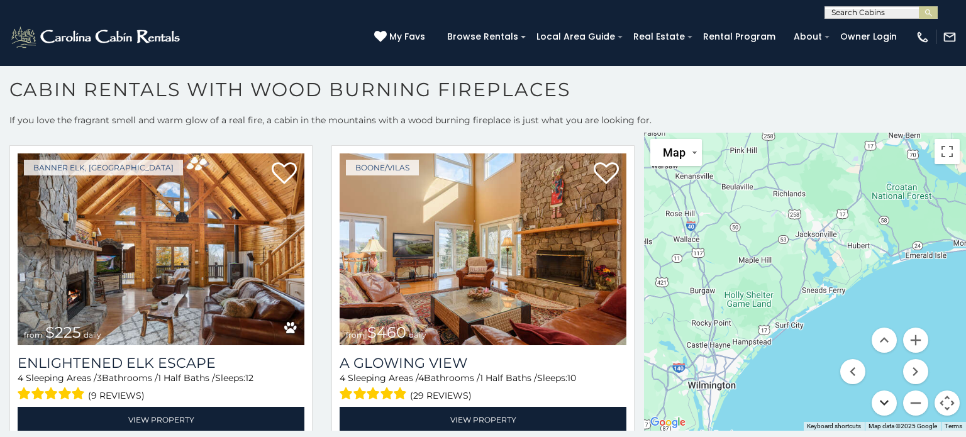
click at [887, 404] on button "Move down" at bounding box center [884, 403] width 25 height 25
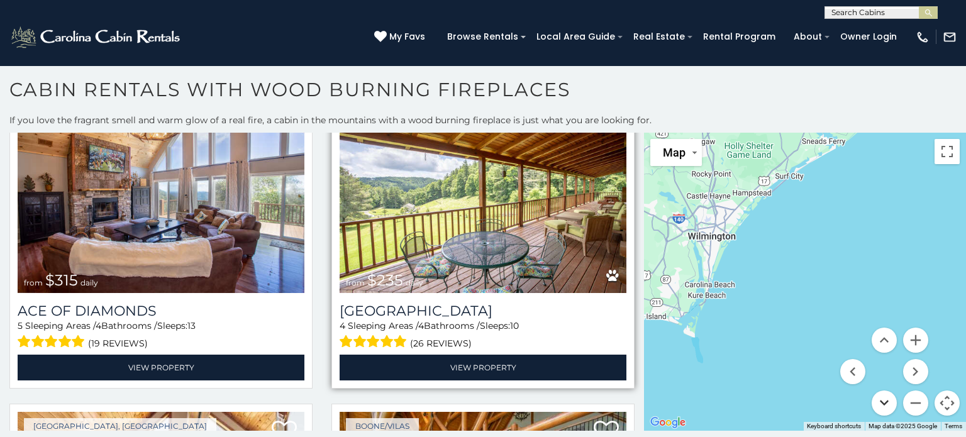
scroll to position [4115, 0]
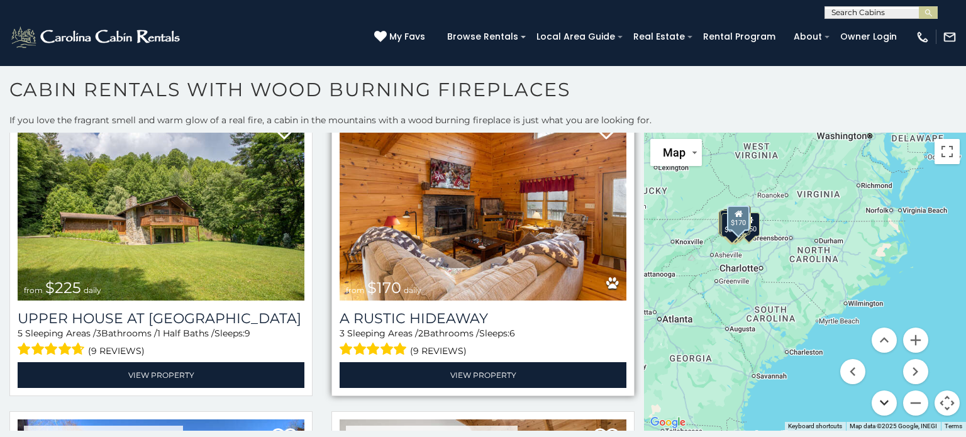
scroll to position [5666, 0]
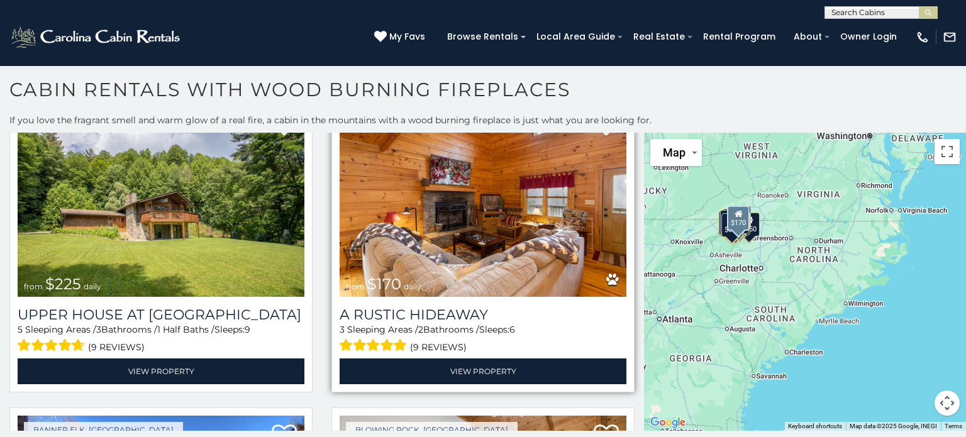
click at [423, 225] on img at bounding box center [483, 201] width 287 height 193
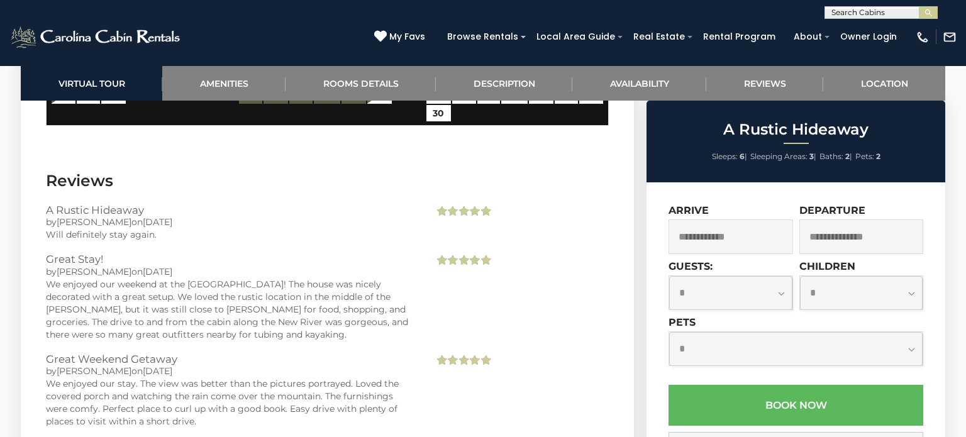
scroll to position [2214, 0]
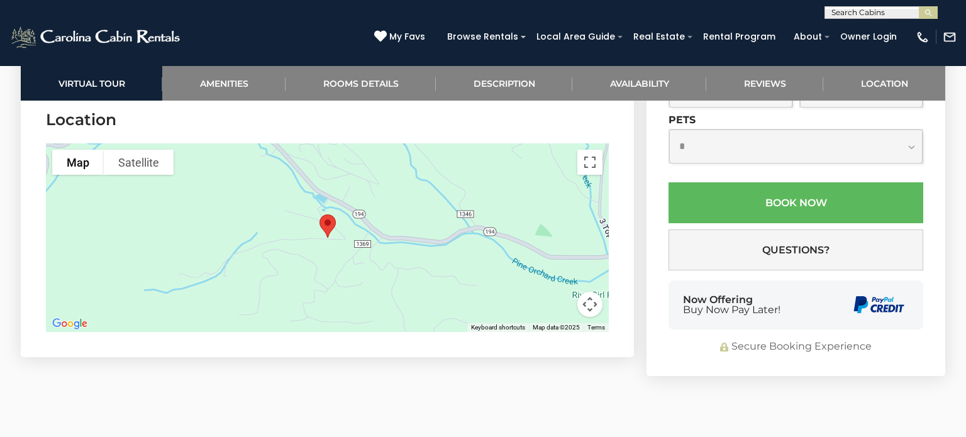
scroll to position [2956, 0]
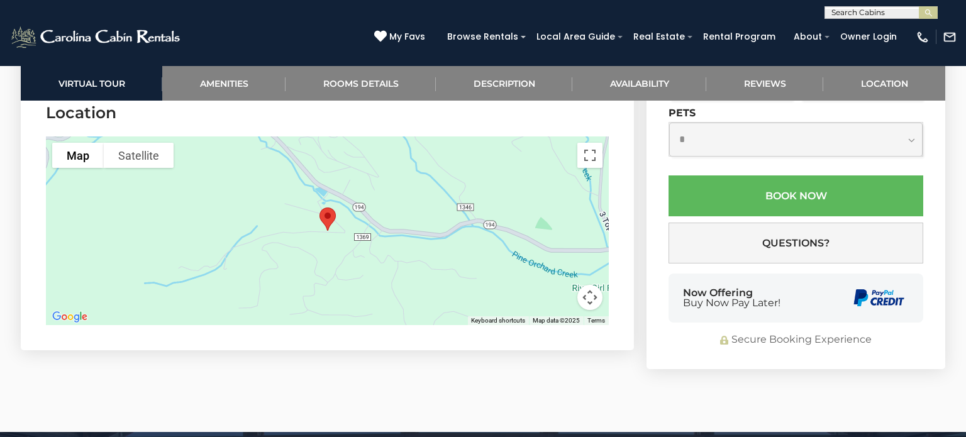
click at [587, 294] on button "Map camera controls" at bounding box center [590, 297] width 25 height 25
click at [588, 155] on button "Toggle fullscreen view" at bounding box center [590, 155] width 25 height 25
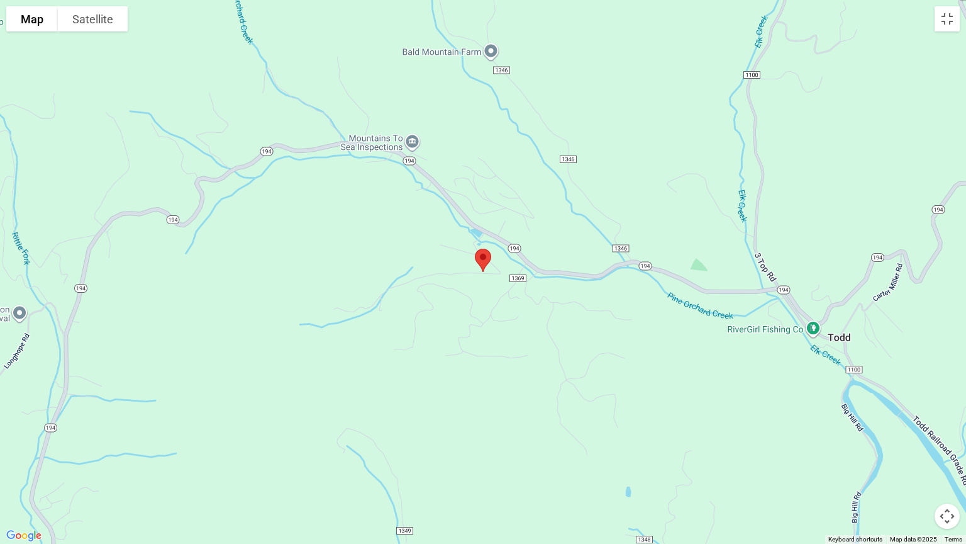
click at [946, 437] on button "Map camera controls" at bounding box center [947, 515] width 25 height 25
click at [856, 437] on button "Move left" at bounding box center [853, 484] width 25 height 25
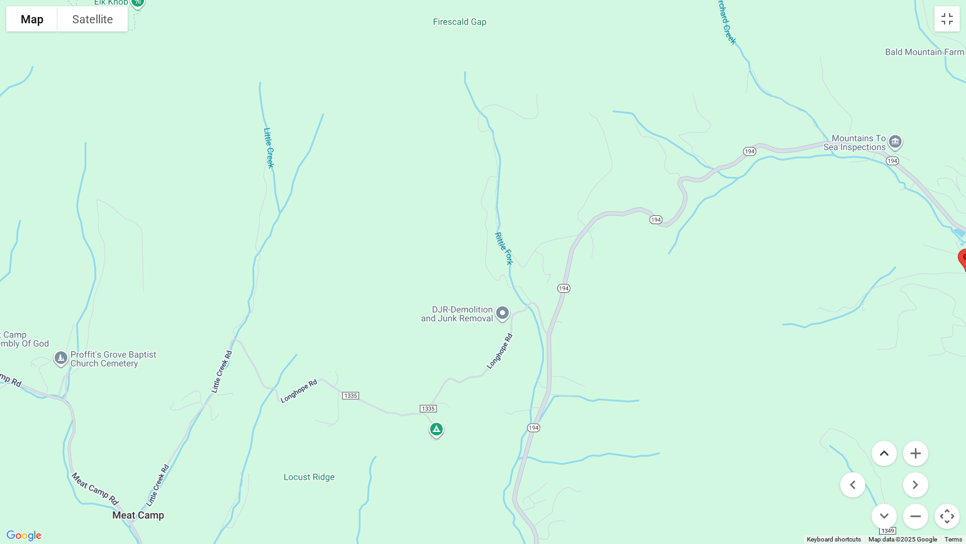
click at [884, 437] on button "Move up" at bounding box center [884, 452] width 25 height 25
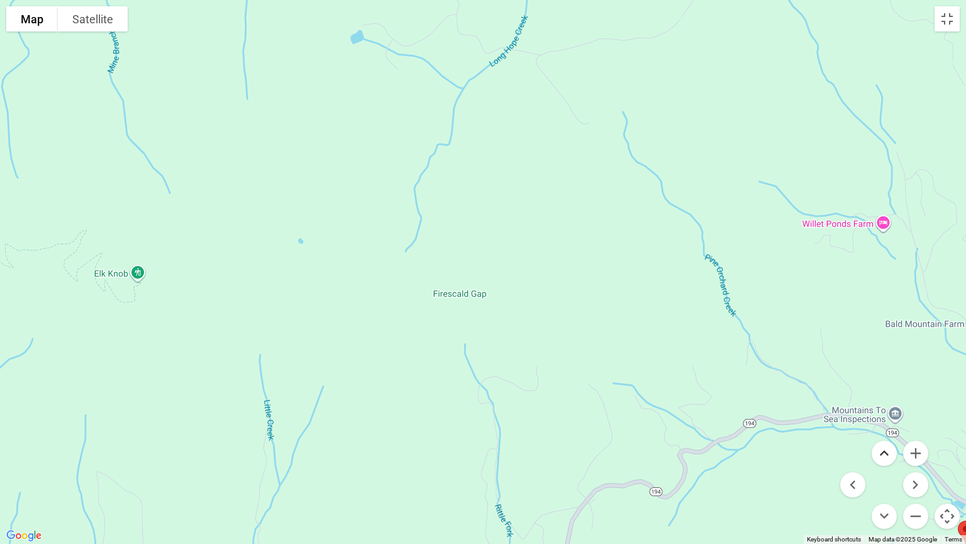
click at [888, 437] on button "Move up" at bounding box center [884, 452] width 25 height 25
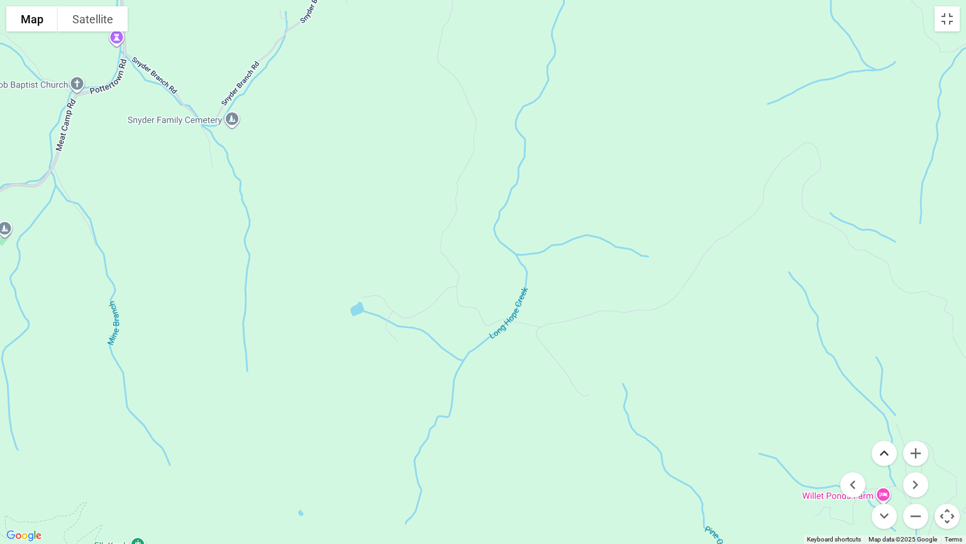
click at [892, 437] on button "Move up" at bounding box center [884, 452] width 25 height 25
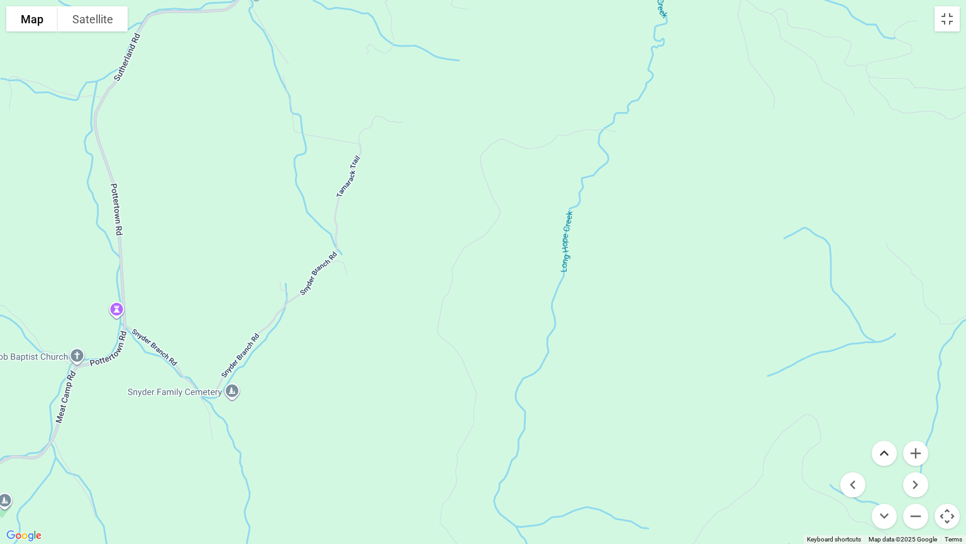
click at [892, 437] on button "Move up" at bounding box center [884, 452] width 25 height 25
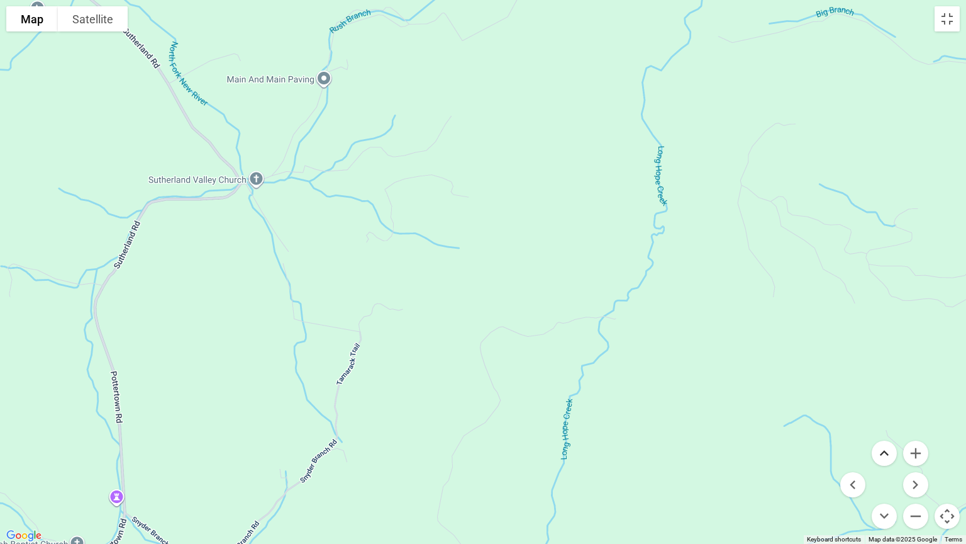
click at [892, 437] on button "Move up" at bounding box center [884, 452] width 25 height 25
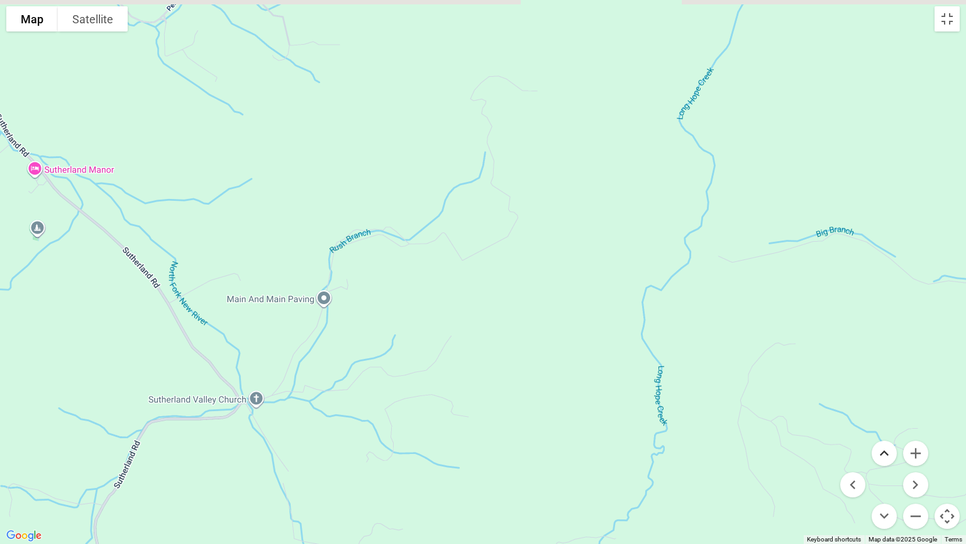
click at [892, 437] on button "Move up" at bounding box center [884, 452] width 25 height 25
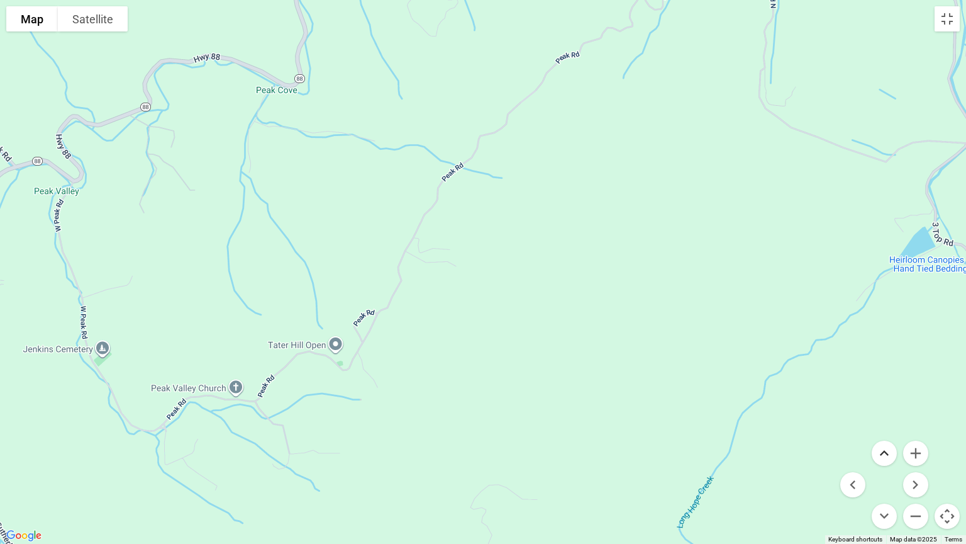
click at [892, 437] on button "Move up" at bounding box center [884, 452] width 25 height 25
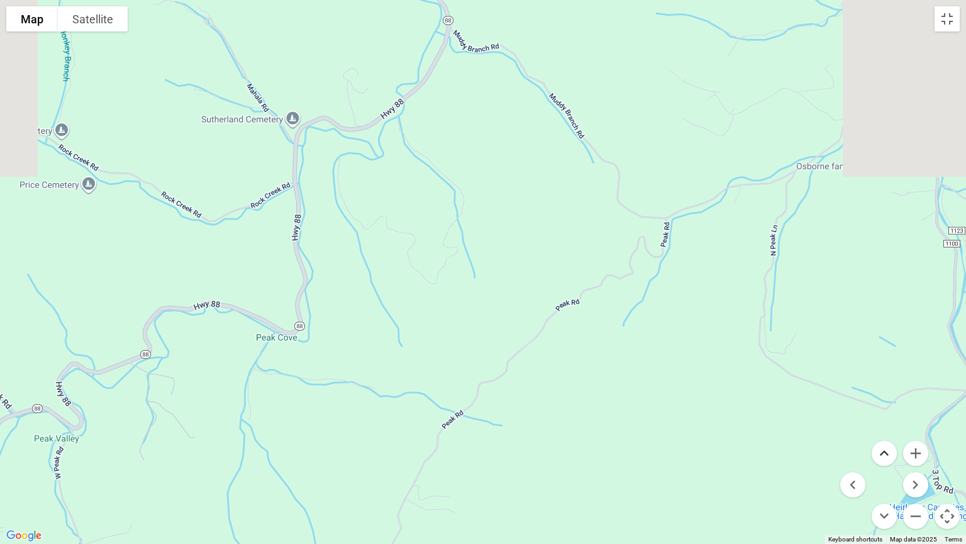
click at [892, 437] on button "Move up" at bounding box center [884, 452] width 25 height 25
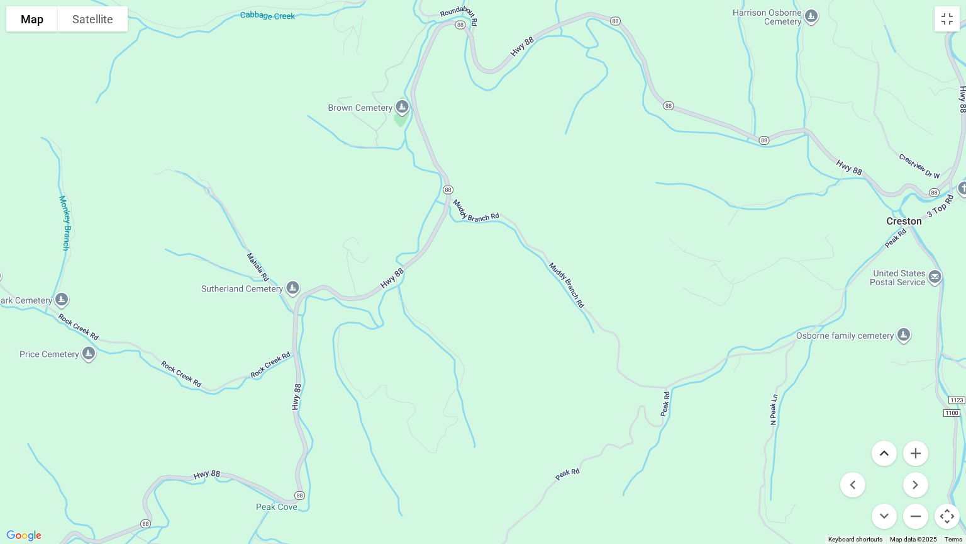
click at [892, 437] on button "Move up" at bounding box center [884, 452] width 25 height 25
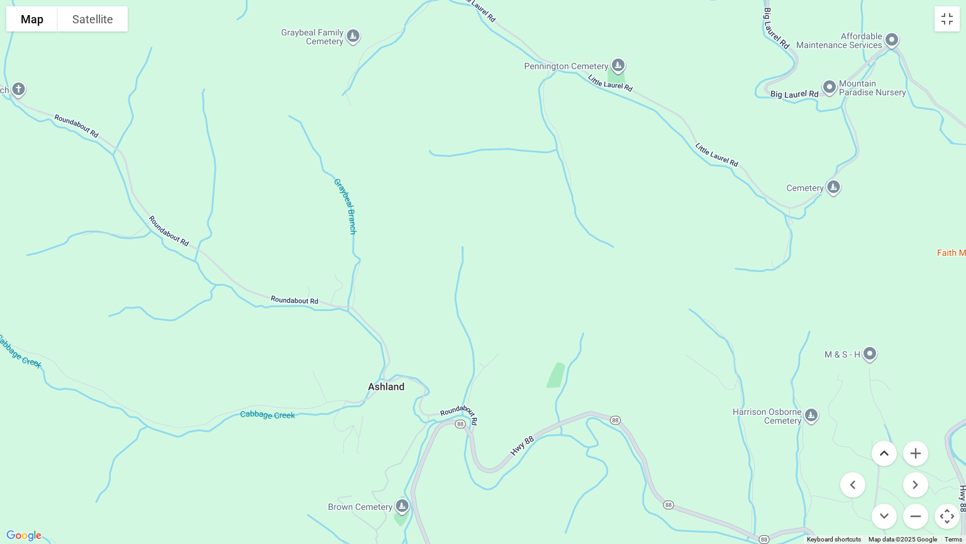
click at [892, 437] on button "Move up" at bounding box center [884, 452] width 25 height 25
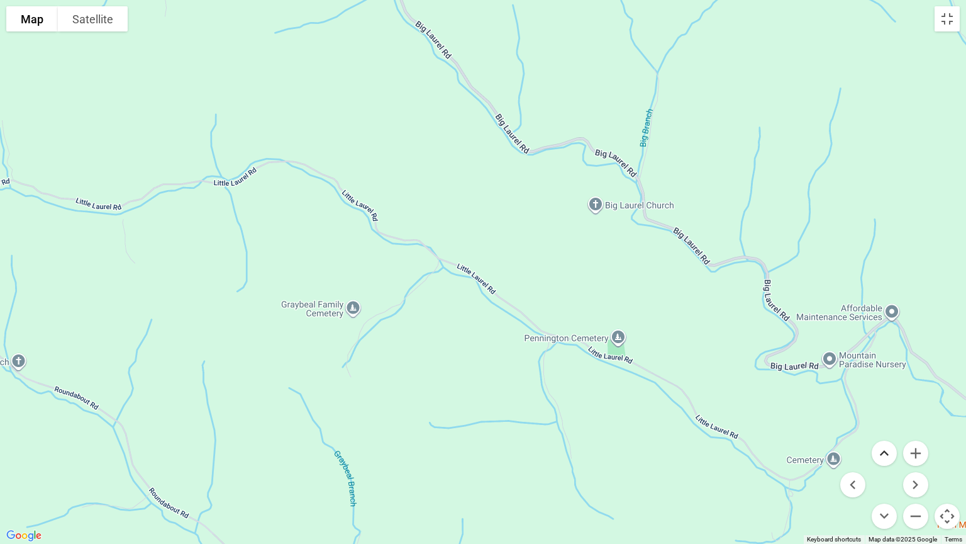
click at [892, 437] on button "Move up" at bounding box center [884, 452] width 25 height 25
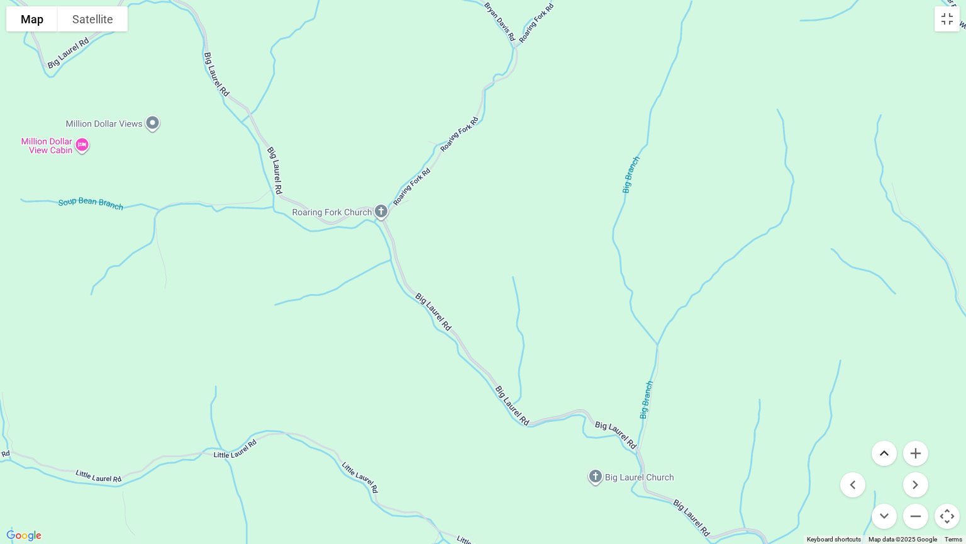
click at [892, 437] on button "Move up" at bounding box center [884, 452] width 25 height 25
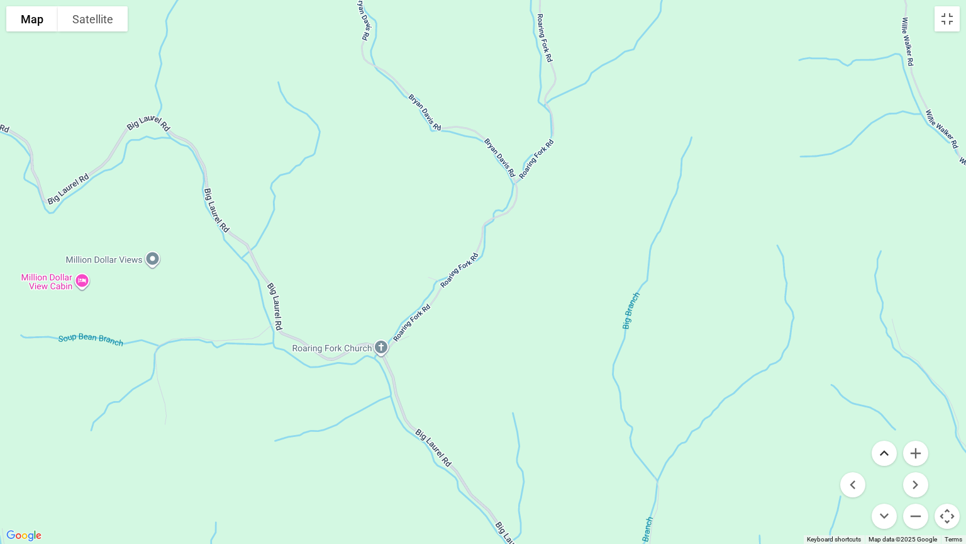
click at [892, 437] on button "Move up" at bounding box center [884, 452] width 25 height 25
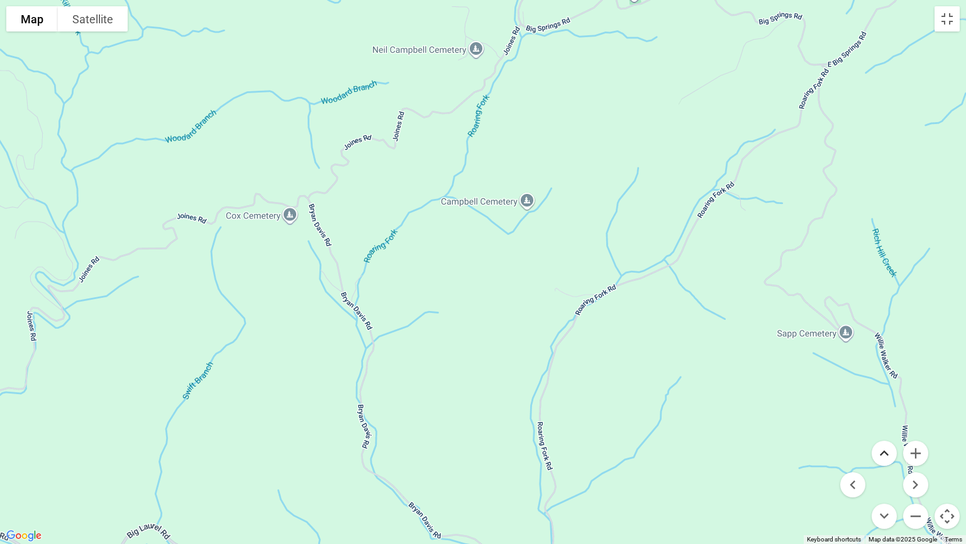
click at [892, 437] on button "Move up" at bounding box center [884, 452] width 25 height 25
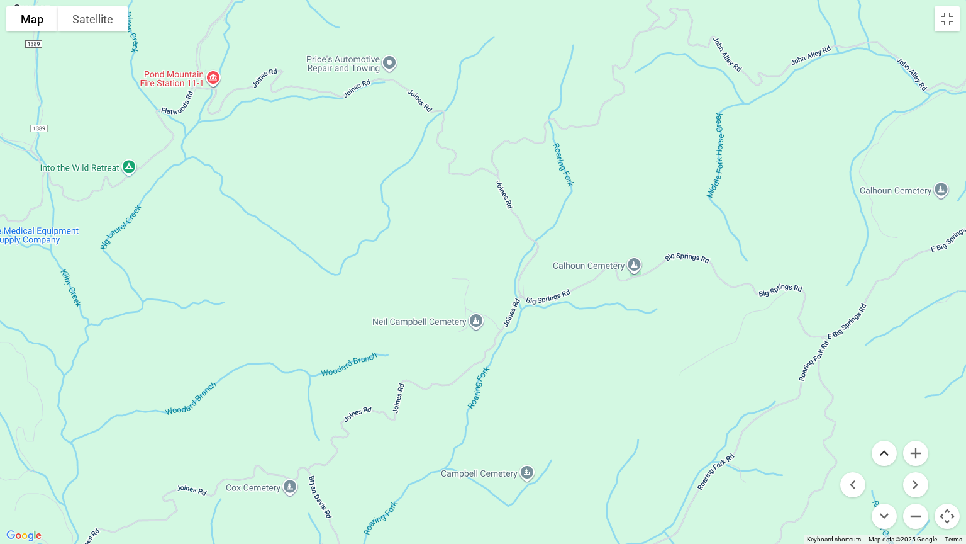
click at [892, 437] on button "Move up" at bounding box center [884, 452] width 25 height 25
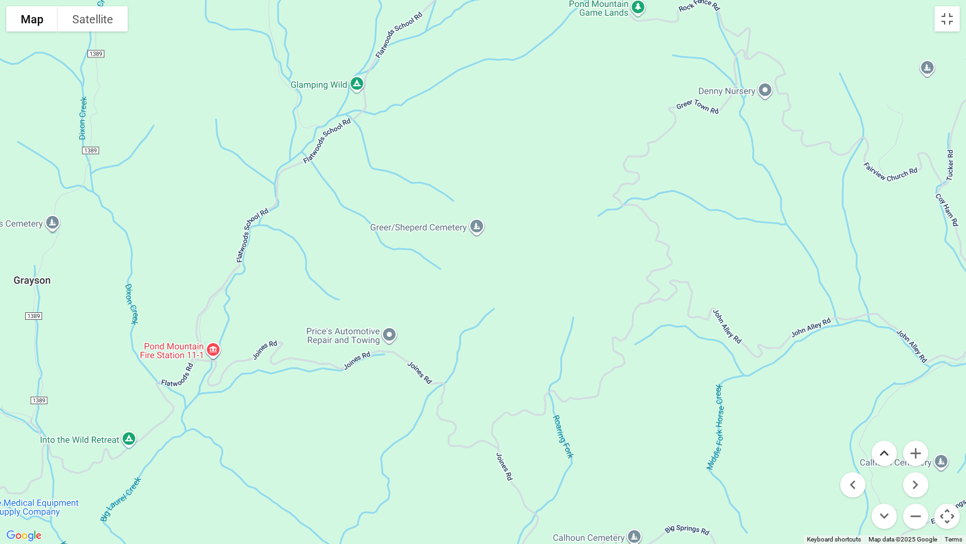
click at [892, 437] on button "Move up" at bounding box center [884, 452] width 25 height 25
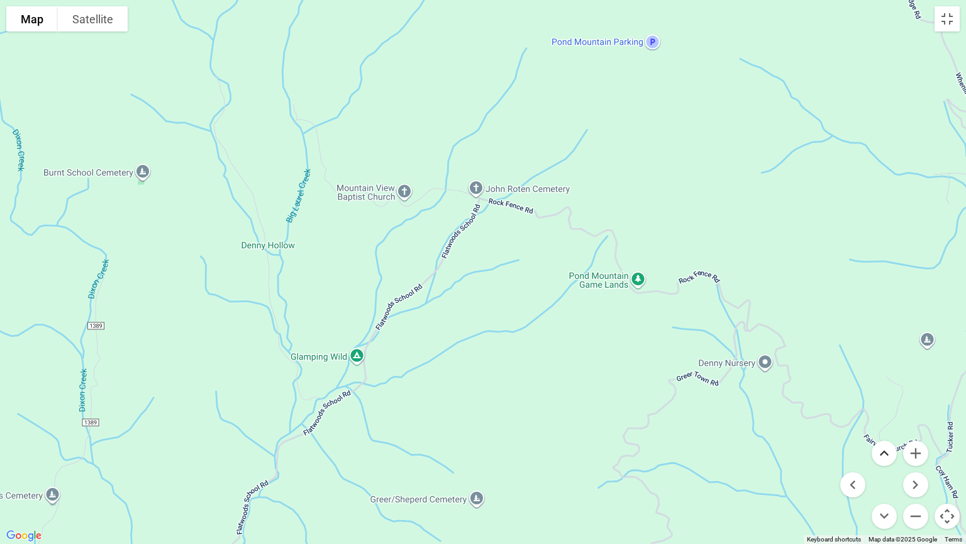
click at [892, 437] on button "Move up" at bounding box center [884, 452] width 25 height 25
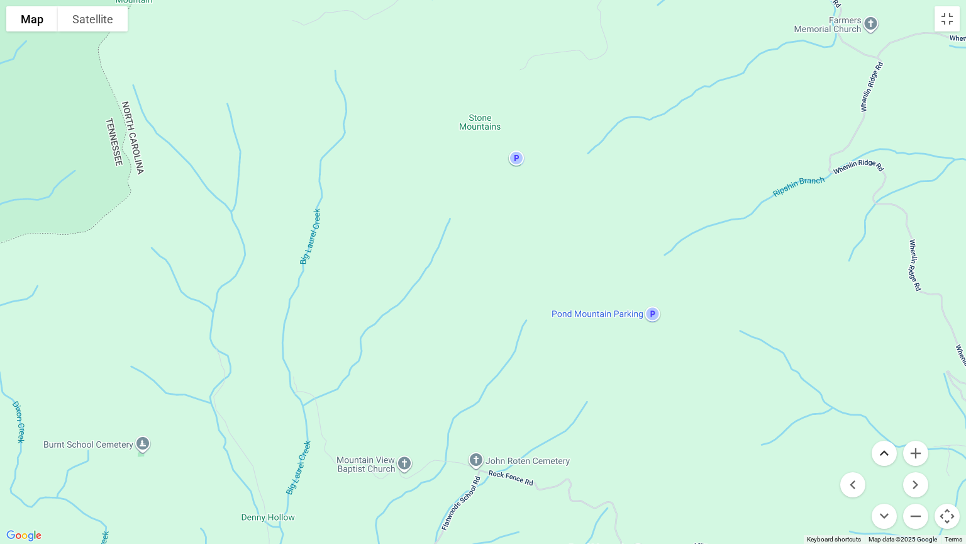
click at [892, 437] on button "Move up" at bounding box center [884, 452] width 25 height 25
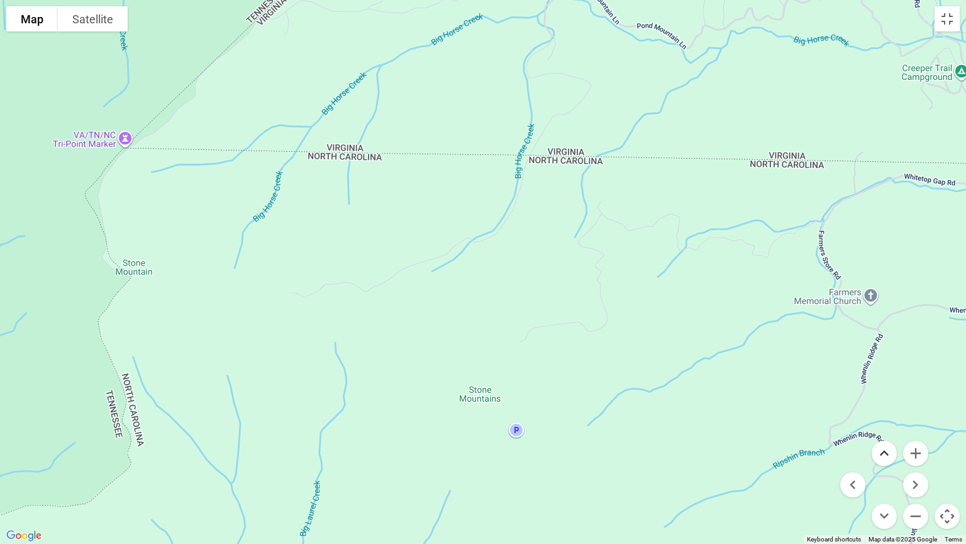
click at [892, 437] on button "Move up" at bounding box center [884, 452] width 25 height 25
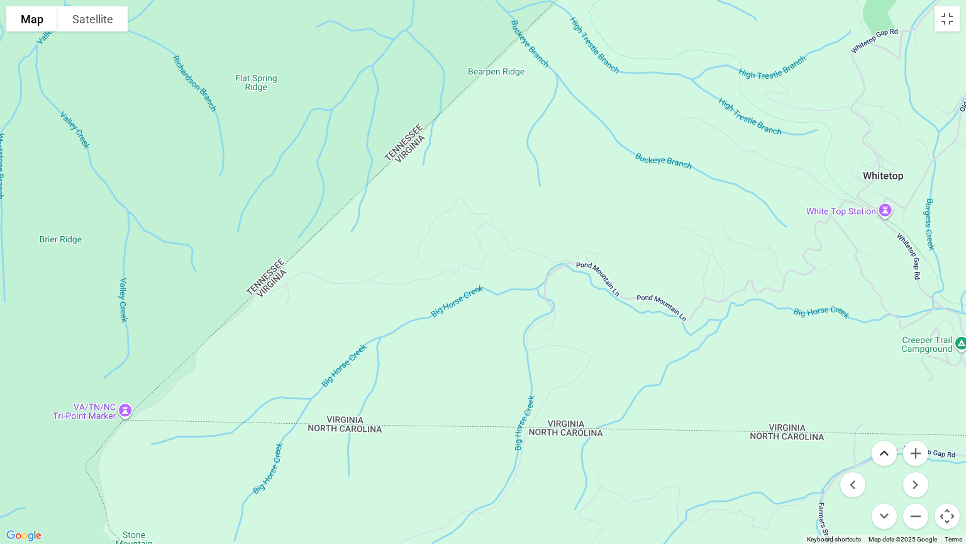
click at [892, 437] on button "Move up" at bounding box center [884, 452] width 25 height 25
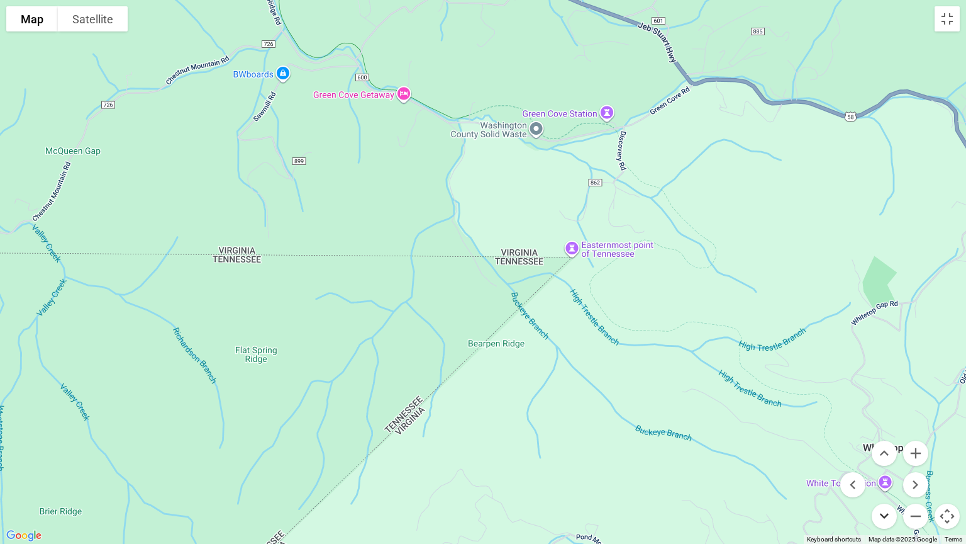
click at [884, 437] on button "Move down" at bounding box center [884, 515] width 25 height 25
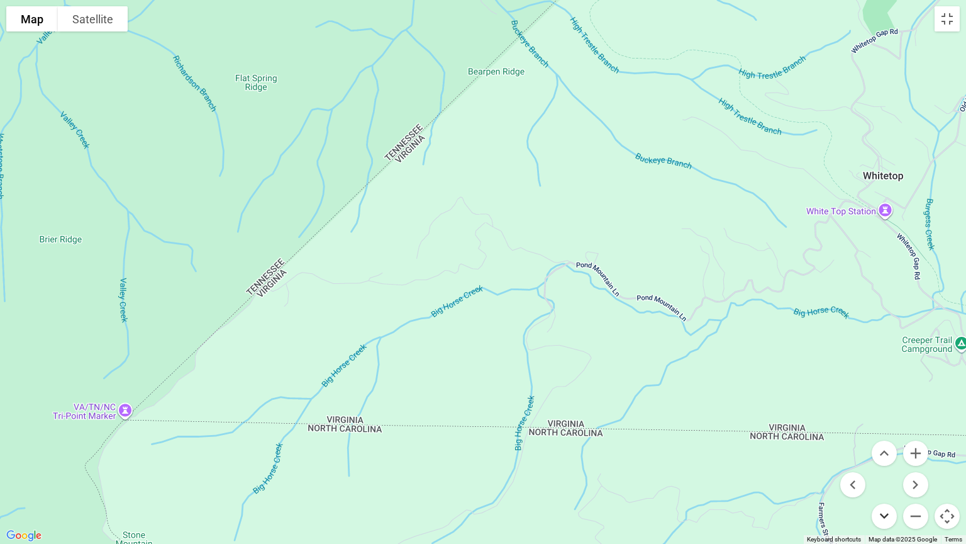
click at [884, 437] on button "Move down" at bounding box center [884, 515] width 25 height 25
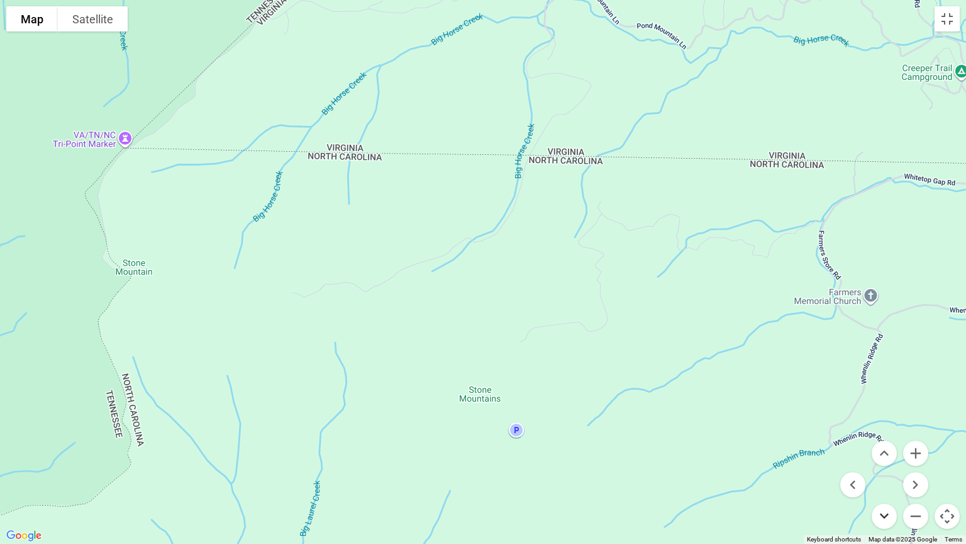
click at [884, 437] on button "Move down" at bounding box center [884, 515] width 25 height 25
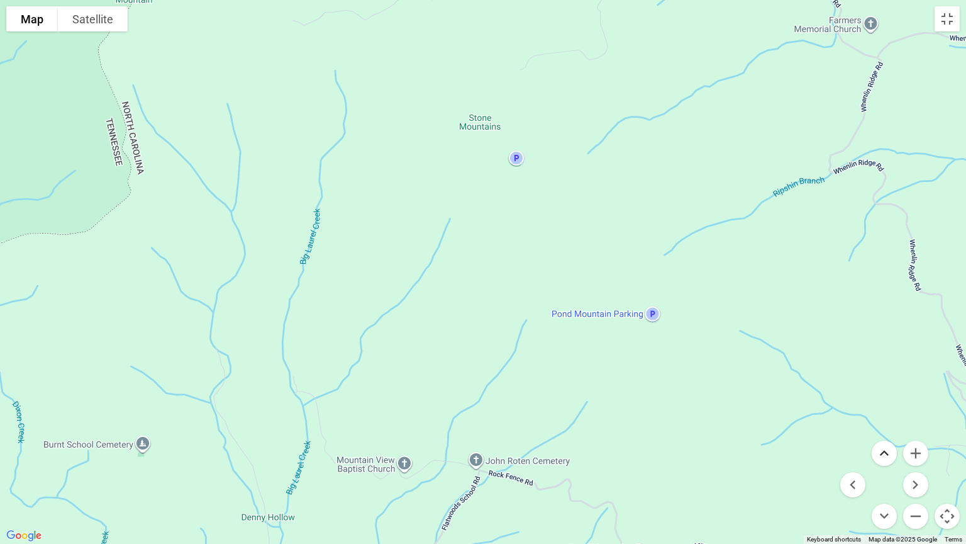
click at [883, 437] on button "Move up" at bounding box center [884, 452] width 25 height 25
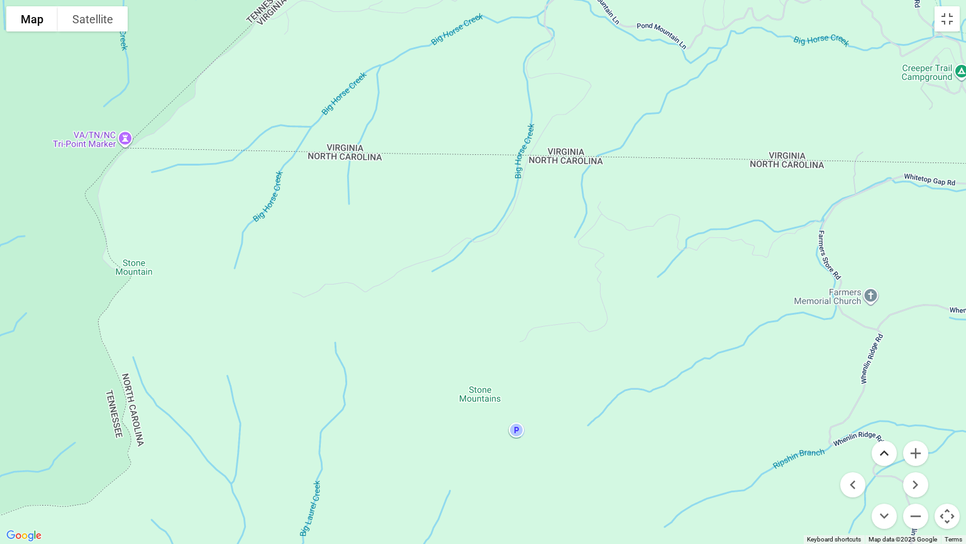
click at [883, 437] on button "Move up" at bounding box center [884, 452] width 25 height 25
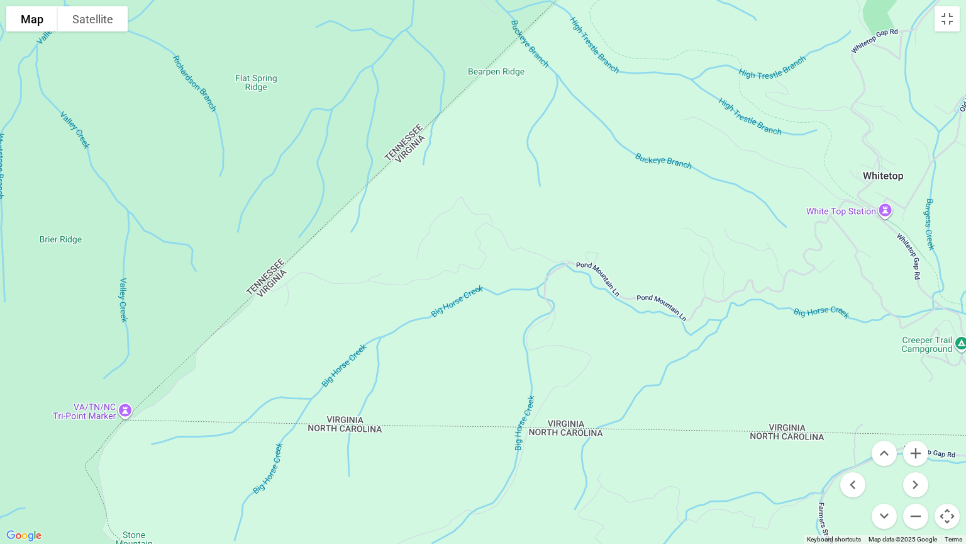
click at [949, 437] on button "Map camera controls" at bounding box center [947, 515] width 25 height 25
click at [946, 437] on button "Map camera controls" at bounding box center [947, 515] width 25 height 25
click at [917, 437] on button "Zoom out" at bounding box center [916, 515] width 25 height 25
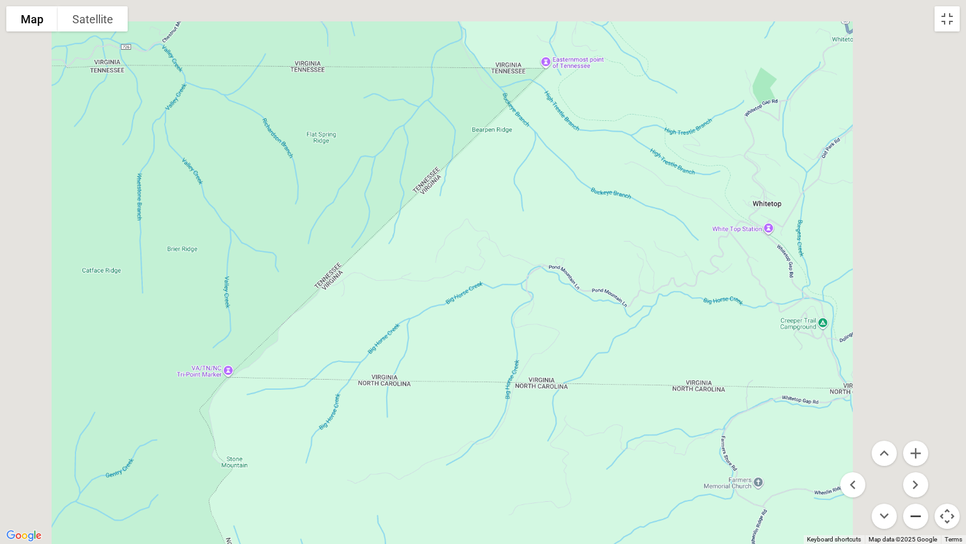
click at [915, 437] on button "Zoom out" at bounding box center [916, 515] width 25 height 25
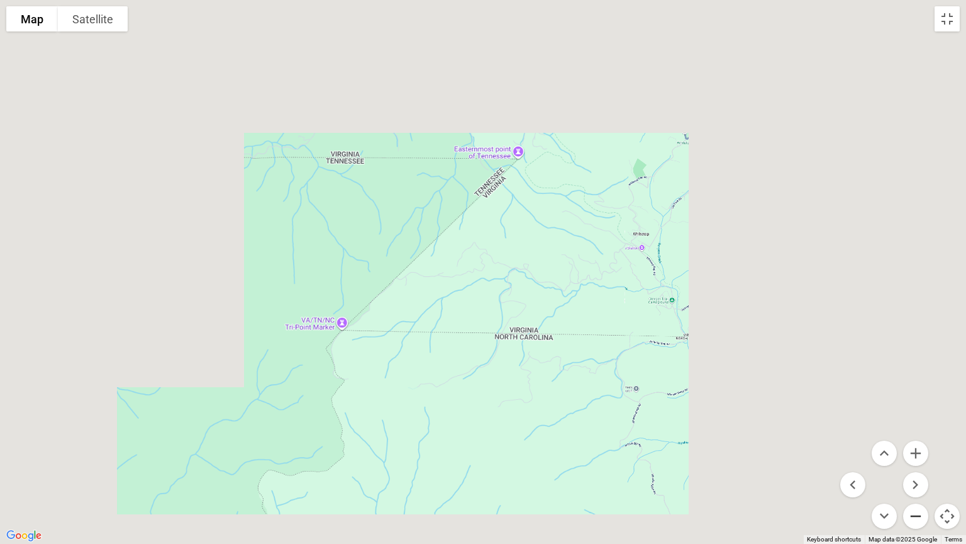
click at [915, 437] on button "Zoom out" at bounding box center [916, 515] width 25 height 25
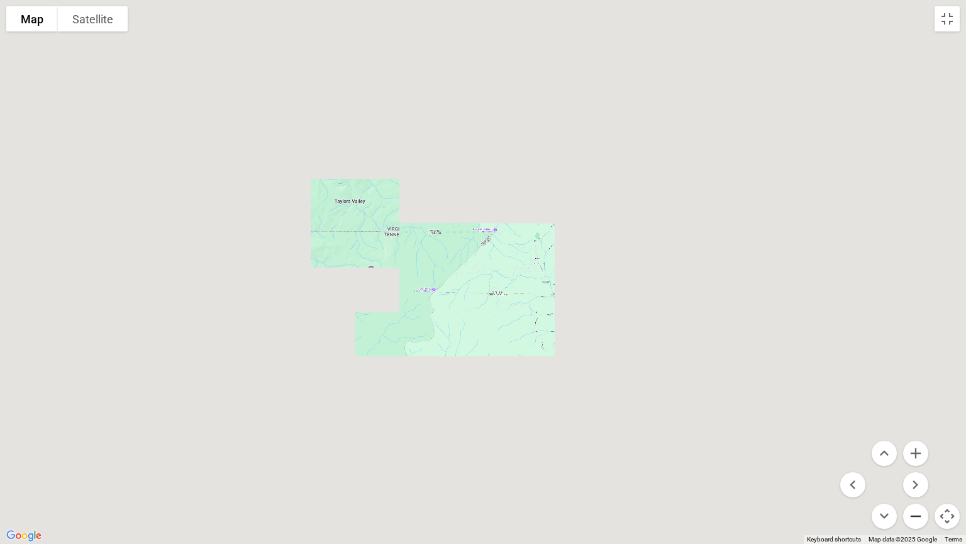
click at [915, 437] on button "Zoom out" at bounding box center [916, 515] width 25 height 25
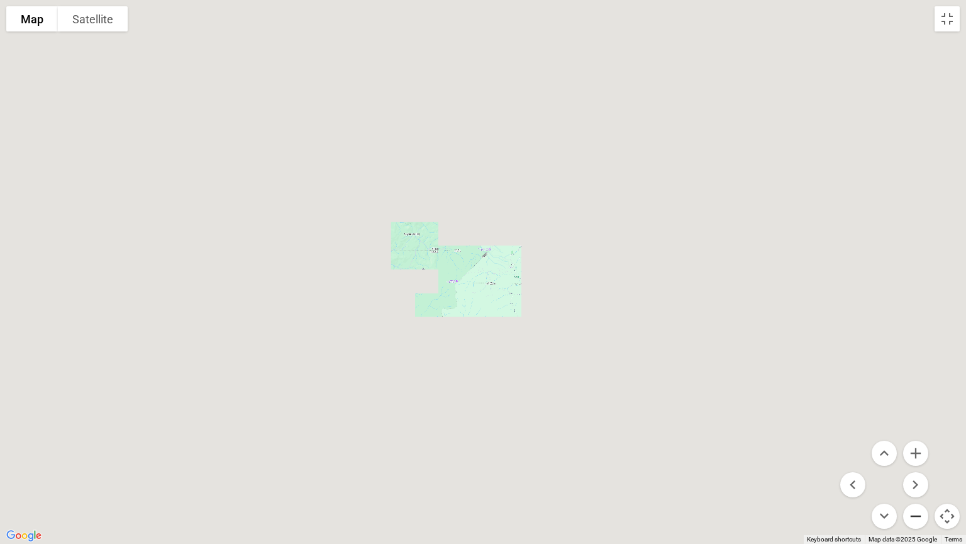
click at [915, 437] on button "Zoom out" at bounding box center [916, 515] width 25 height 25
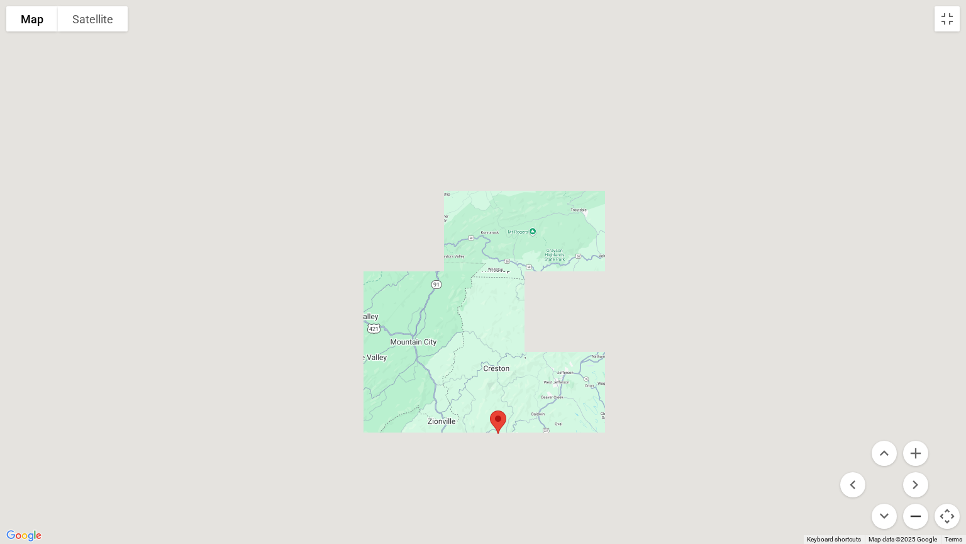
click at [915, 437] on button "Zoom out" at bounding box center [916, 515] width 25 height 25
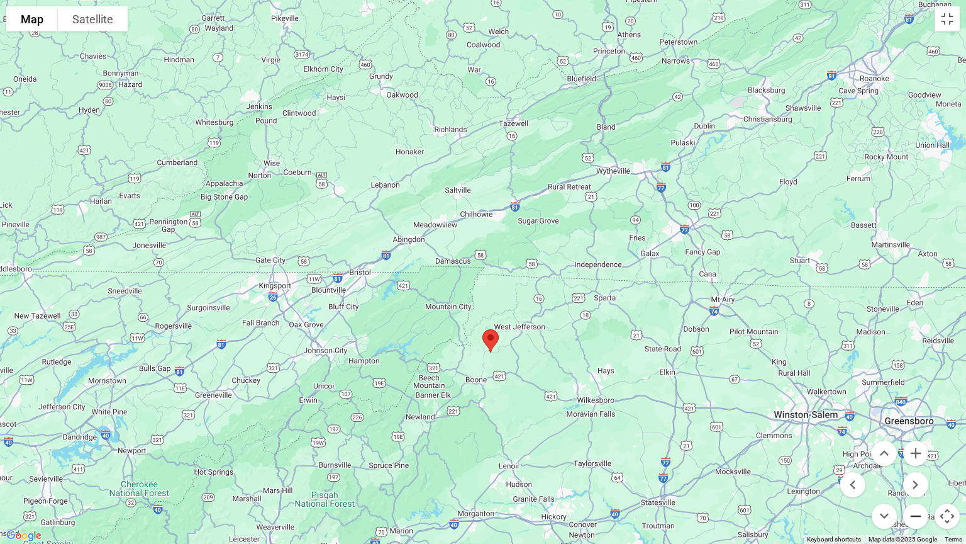
click at [915, 437] on button "Zoom out" at bounding box center [916, 515] width 25 height 25
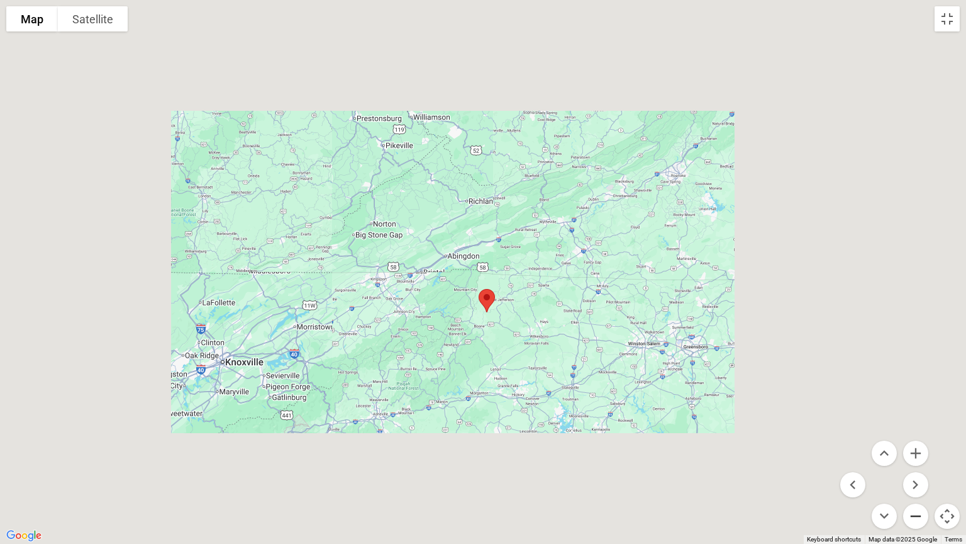
click at [915, 437] on button "Zoom out" at bounding box center [916, 515] width 25 height 25
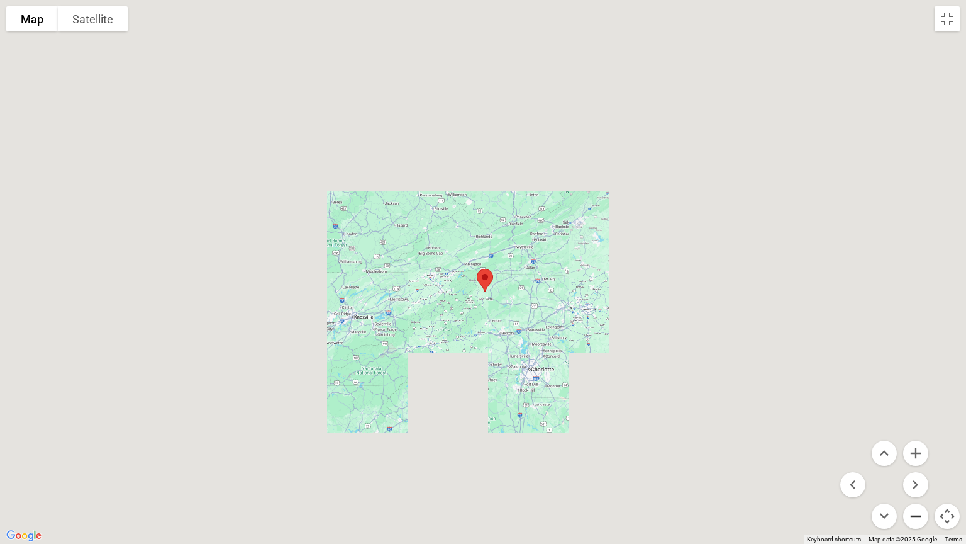
click at [915, 437] on button "Zoom out" at bounding box center [916, 515] width 25 height 25
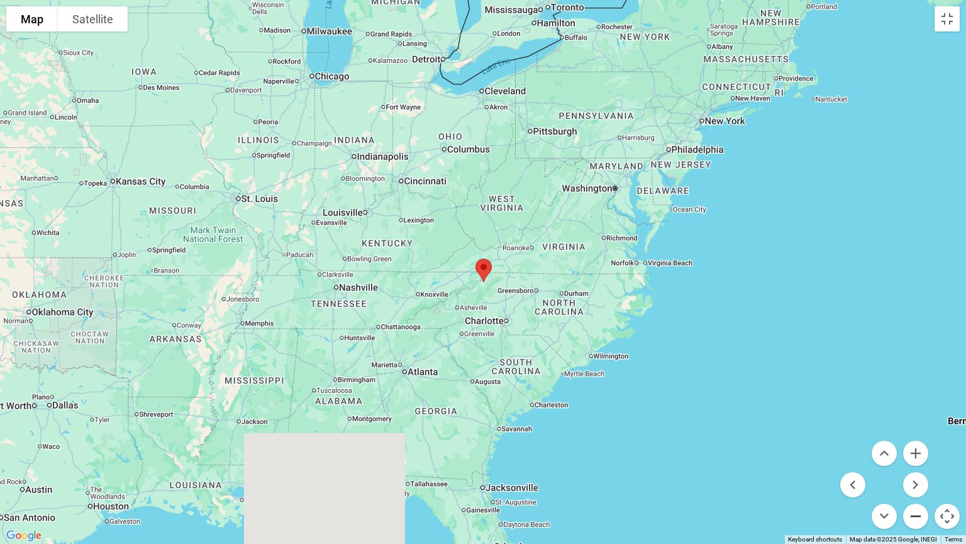
click at [915, 437] on button "Zoom out" at bounding box center [916, 515] width 25 height 25
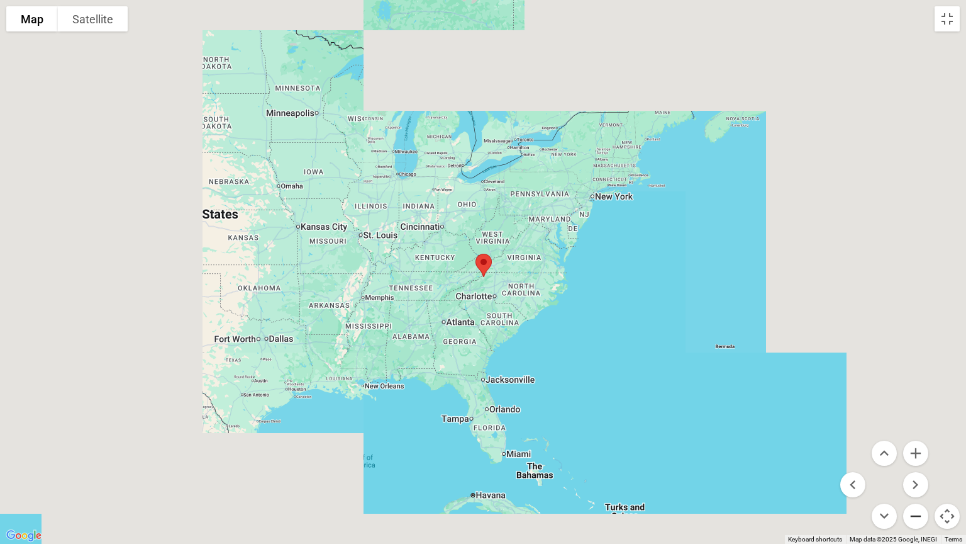
click at [915, 437] on button "Zoom out" at bounding box center [916, 515] width 25 height 25
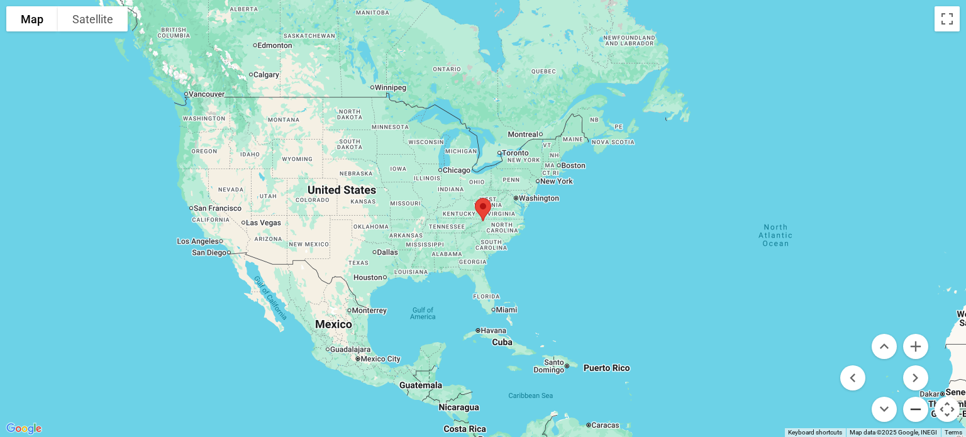
scroll to position [2578, 0]
